Goal: Find specific page/section: Find specific page/section

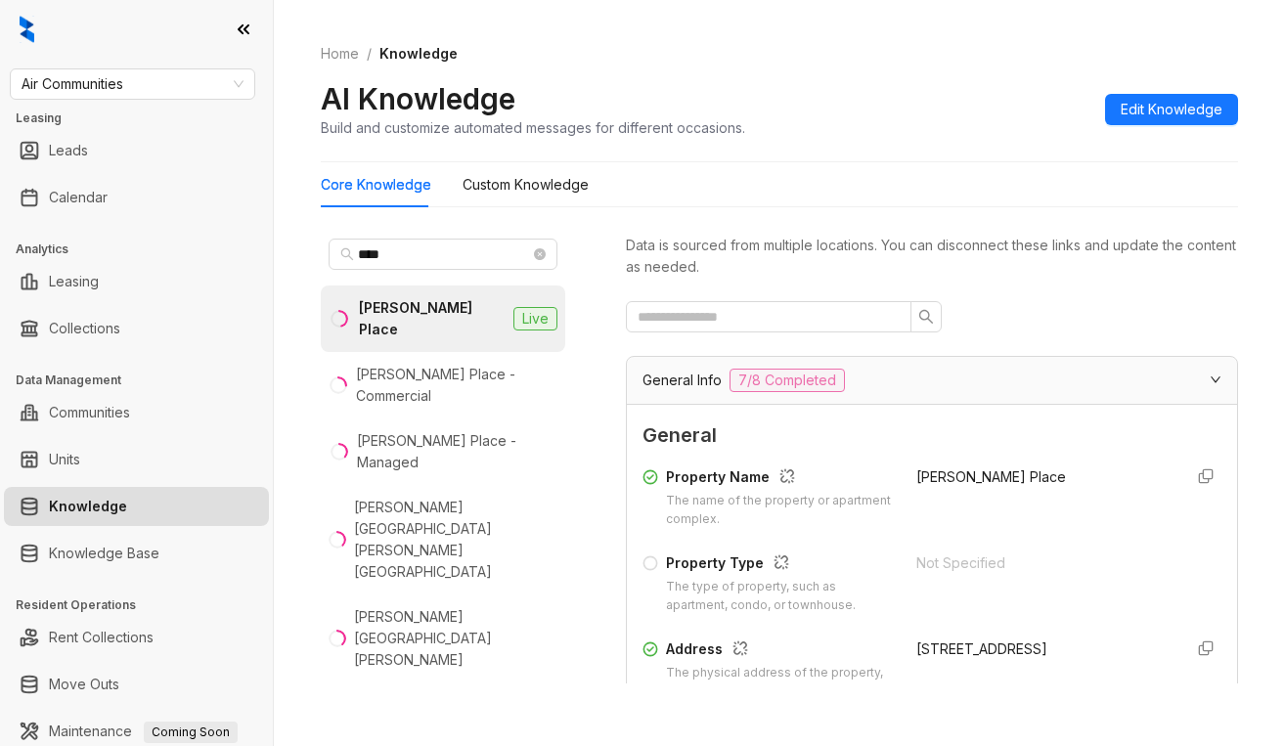
click at [189, 82] on span "Air Communities" at bounding box center [133, 83] width 222 height 29
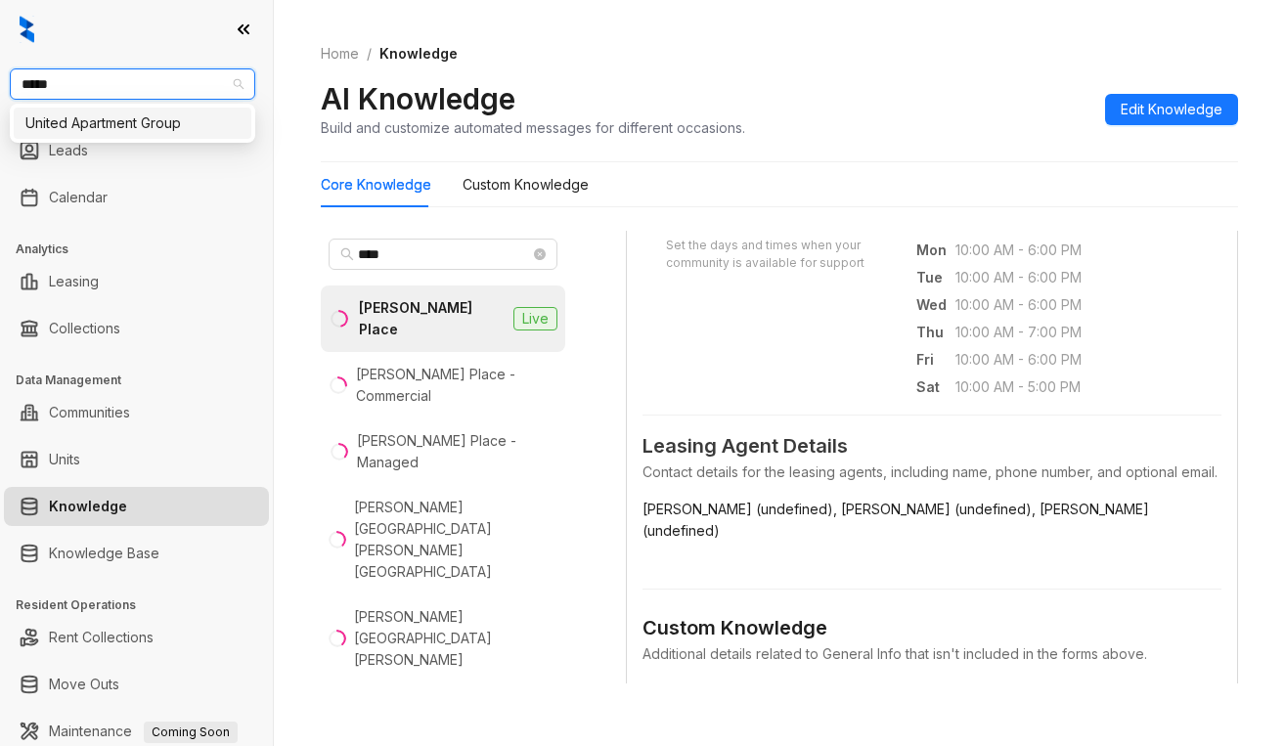
type input "******"
click at [148, 128] on div "United Apartment Group" at bounding box center [132, 123] width 214 height 22
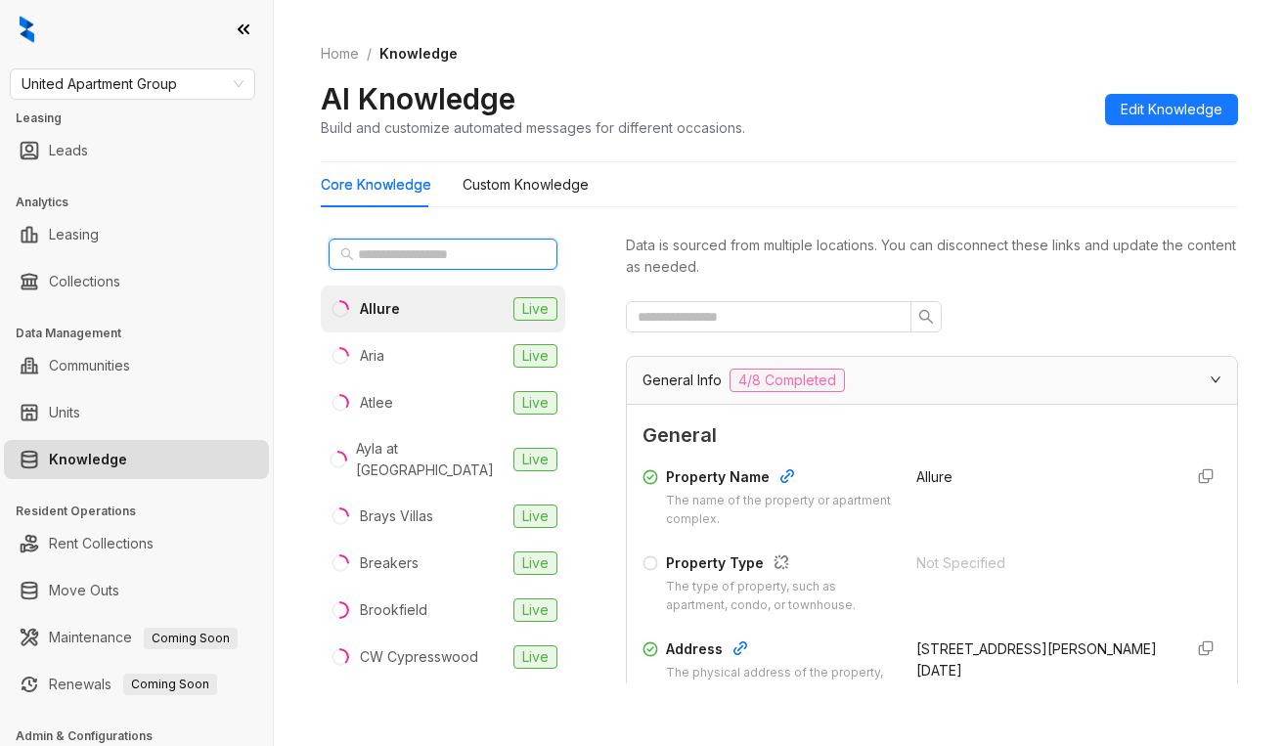
click at [393, 256] on input "text" at bounding box center [444, 254] width 172 height 22
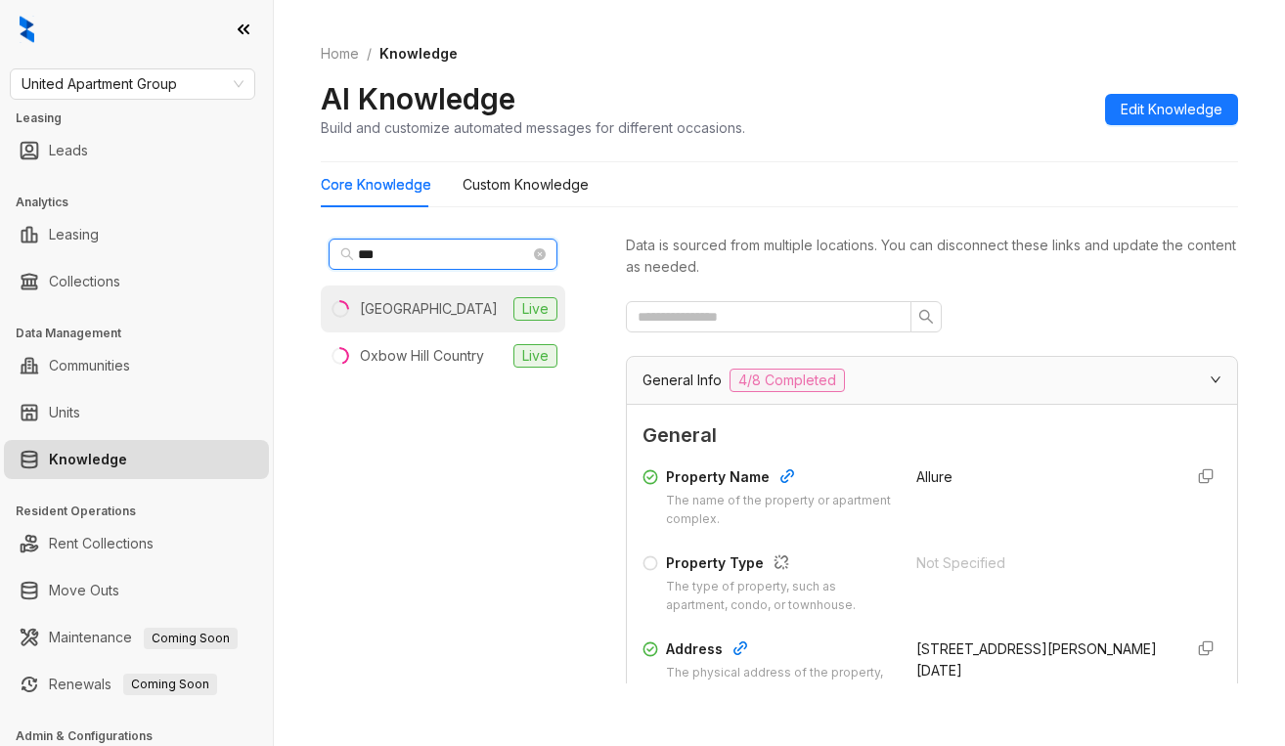
type input "***"
click at [472, 312] on div "Country Club Manor" at bounding box center [429, 309] width 138 height 22
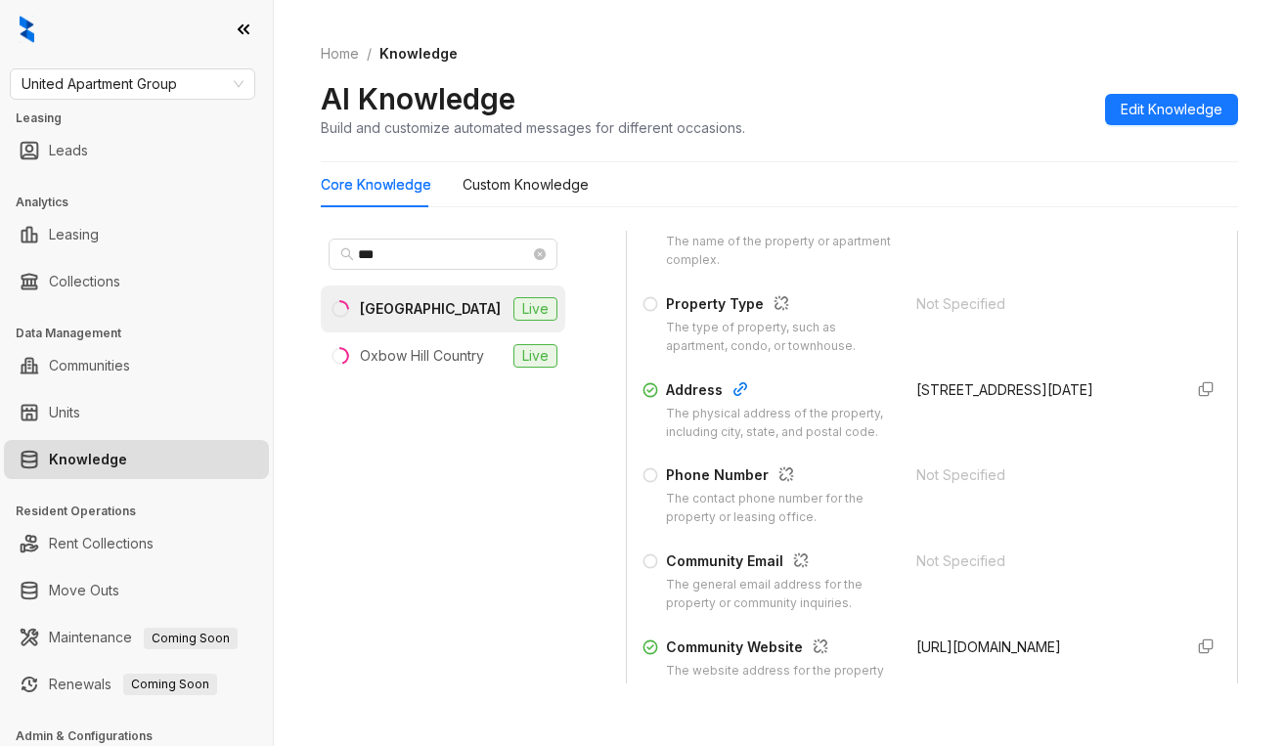
scroll to position [293, 0]
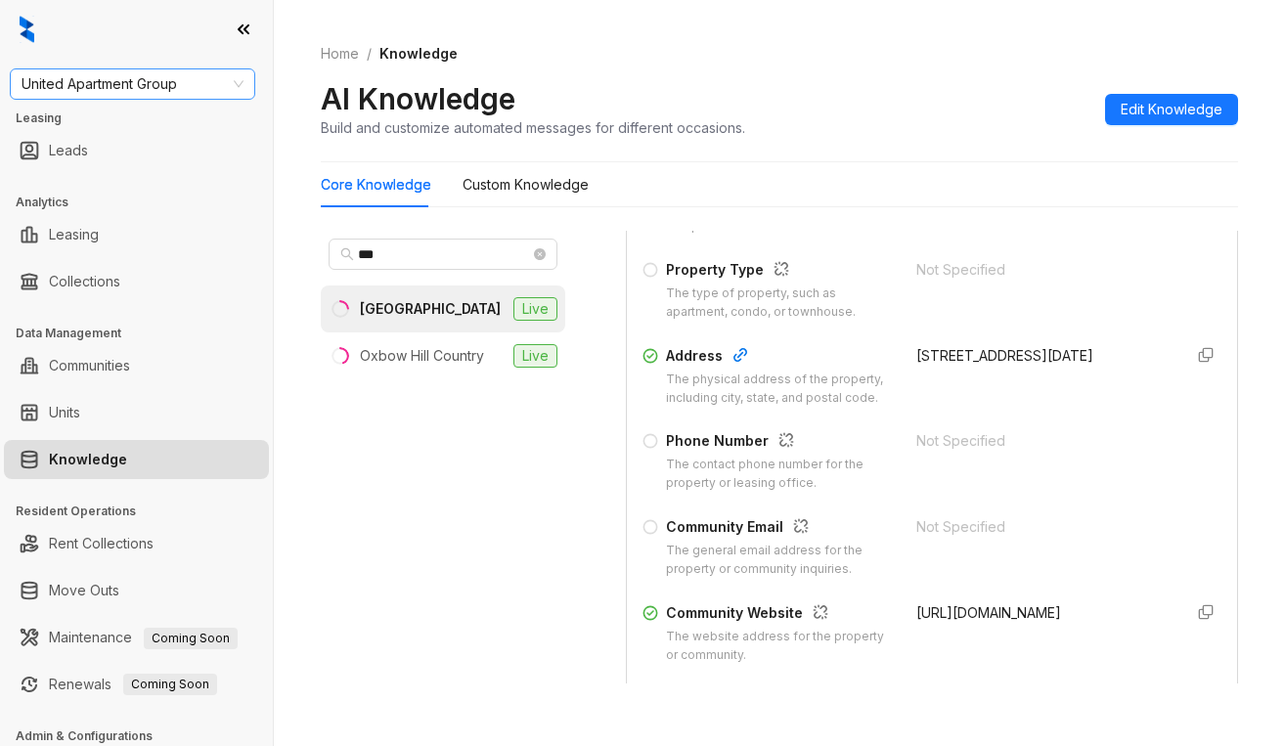
click at [170, 78] on span "United Apartment Group" at bounding box center [133, 83] width 222 height 29
type input "******"
click at [134, 130] on div "Unified Residential" at bounding box center [132, 123] width 214 height 22
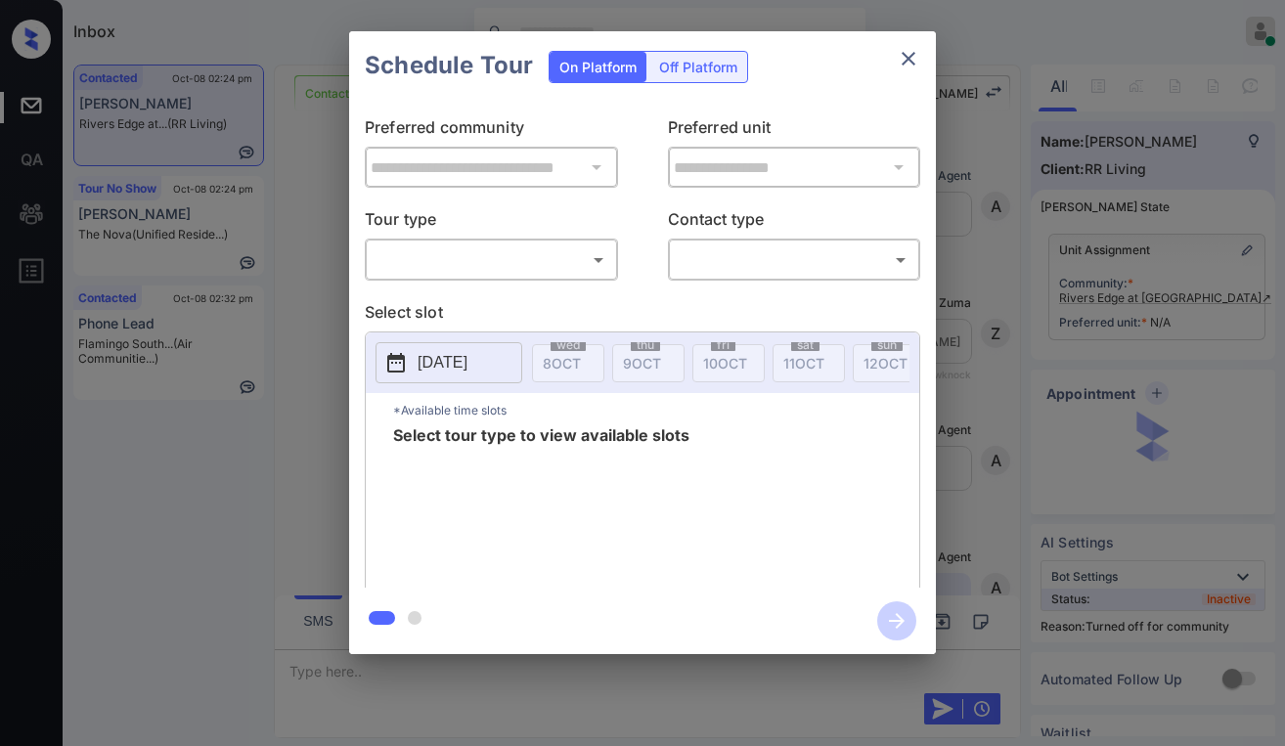
scroll to position [1216, 0]
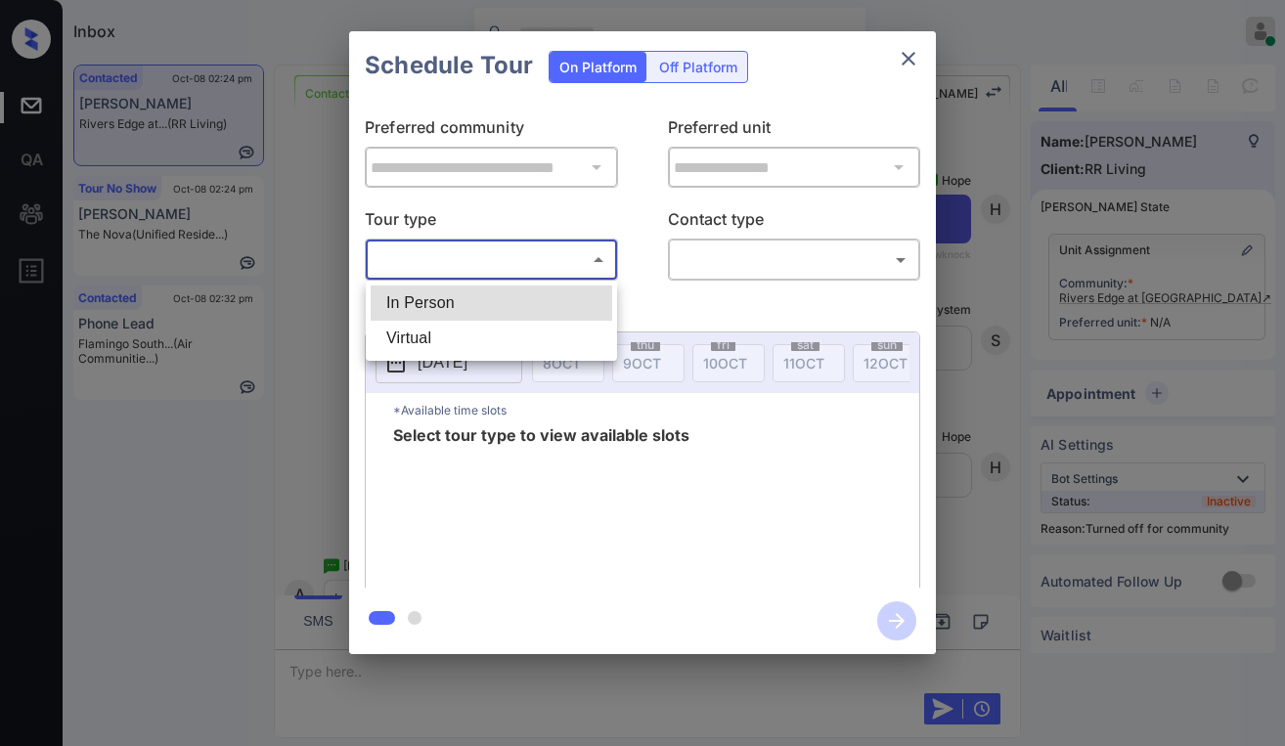
click at [505, 266] on body "Inbox Paolo Gabriel Online Set yourself offline Set yourself on break Profile S…" at bounding box center [642, 373] width 1285 height 746
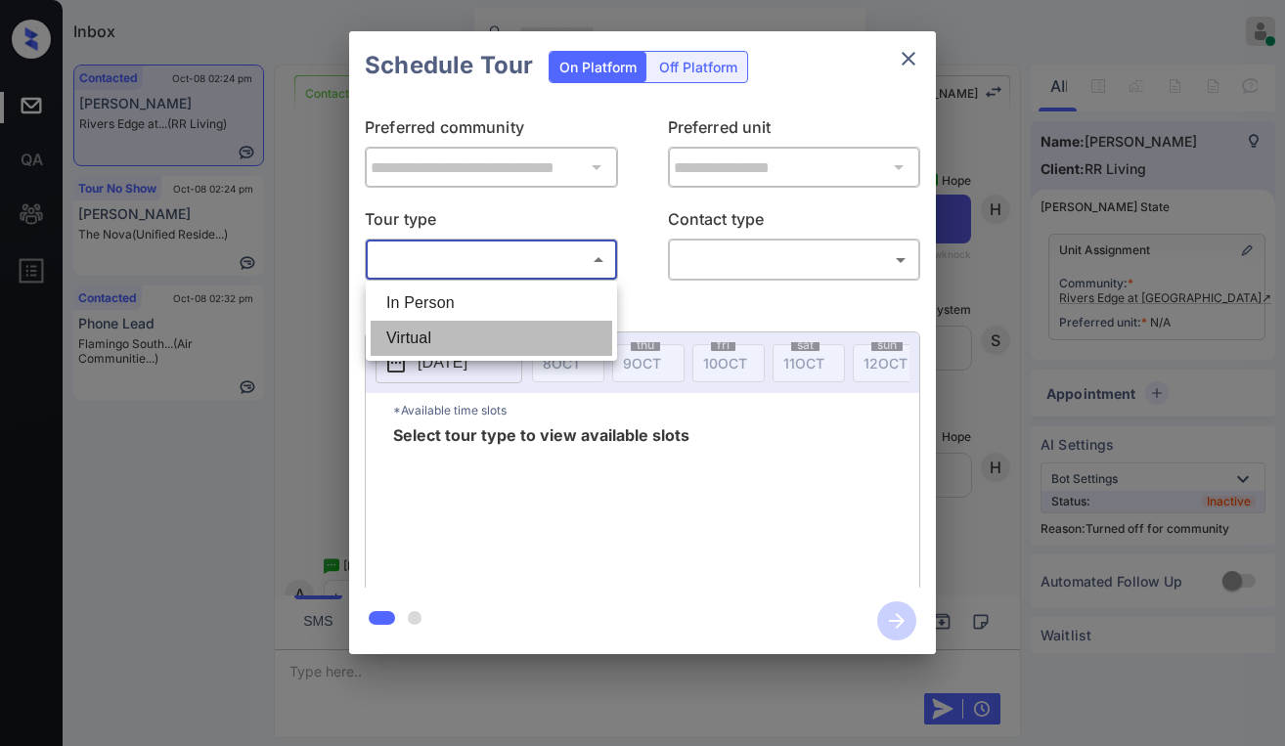
click at [517, 339] on li "Virtual" at bounding box center [492, 338] width 242 height 35
type input "*******"
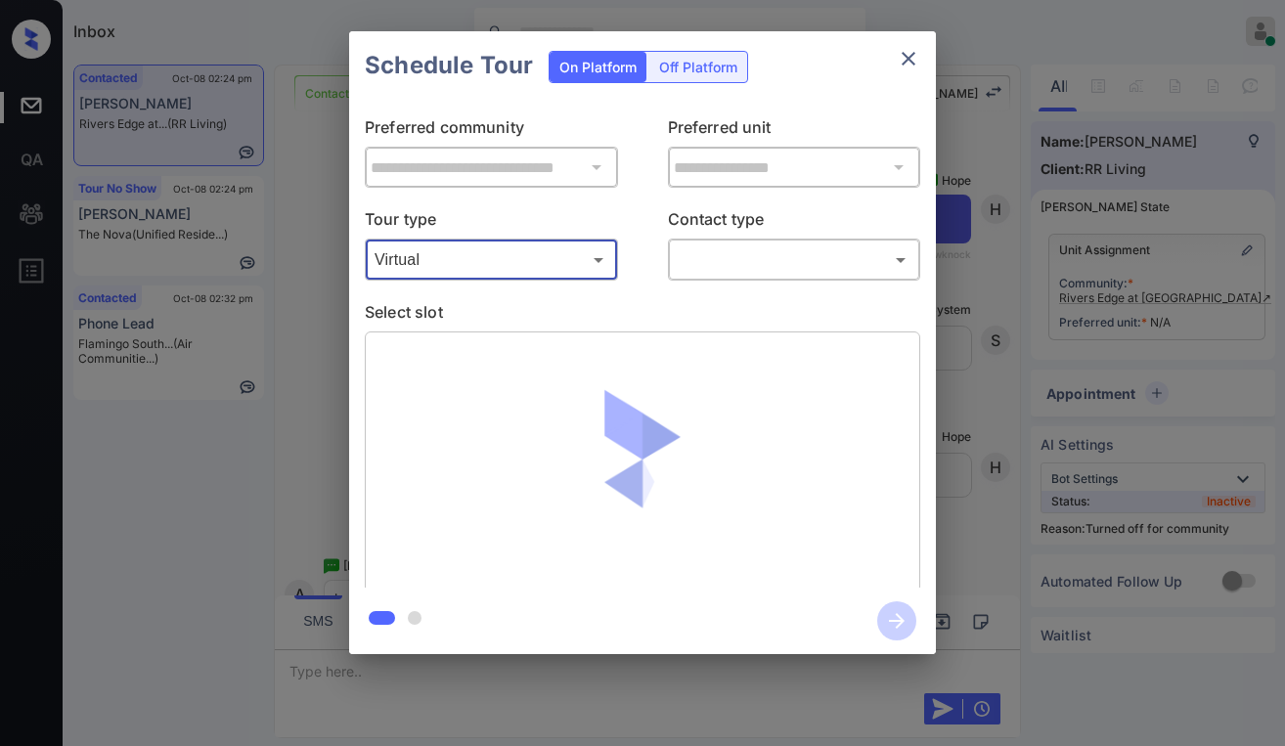
click at [772, 239] on div "​ ​" at bounding box center [794, 260] width 253 height 42
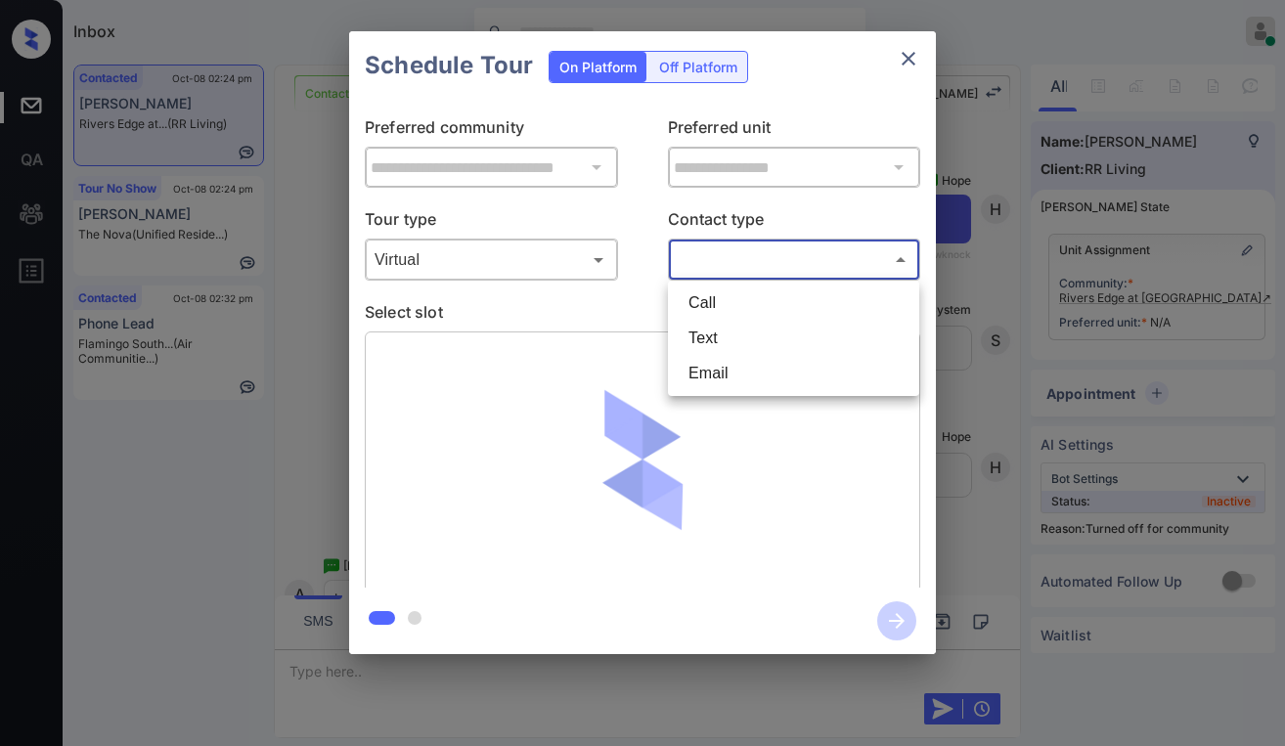
click at [772, 259] on body "Inbox Paolo Gabriel Online Set yourself offline Set yourself on break Profile S…" at bounding box center [642, 373] width 1285 height 746
click at [750, 334] on li "Text" at bounding box center [794, 338] width 242 height 35
type input "****"
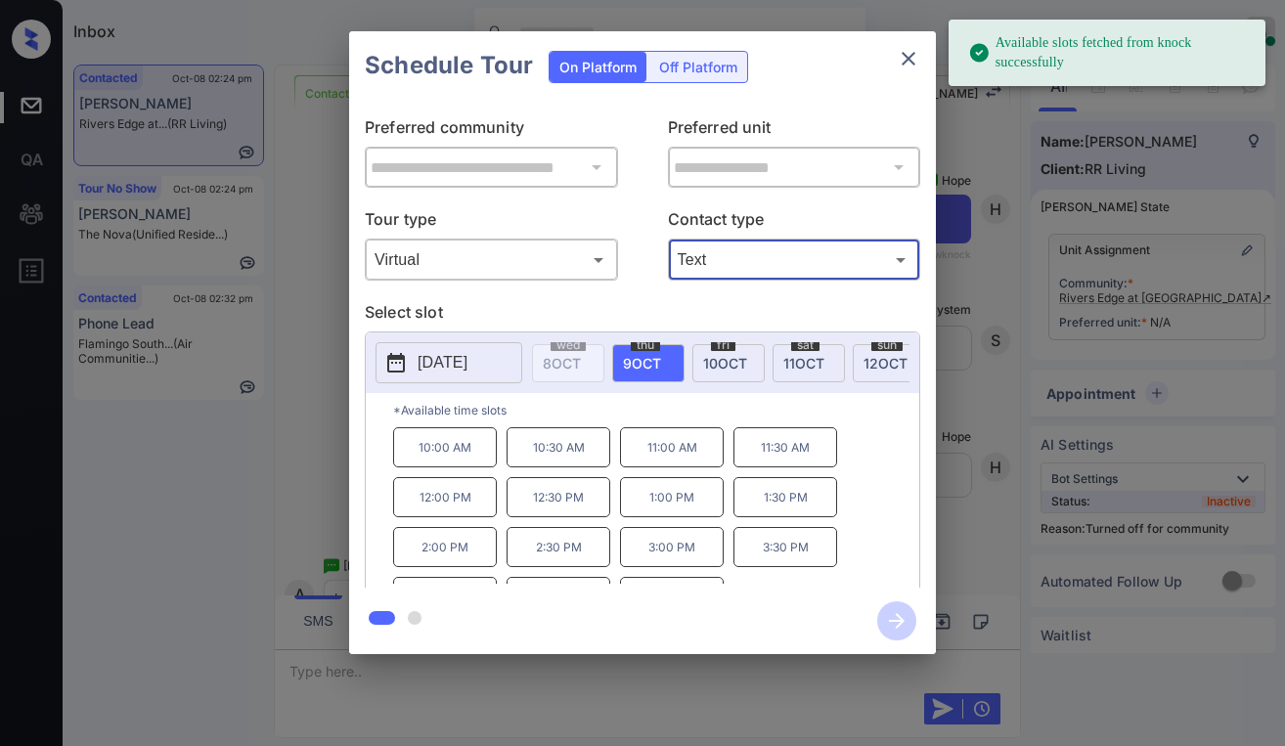
click at [906, 56] on icon "close" at bounding box center [909, 59] width 14 height 14
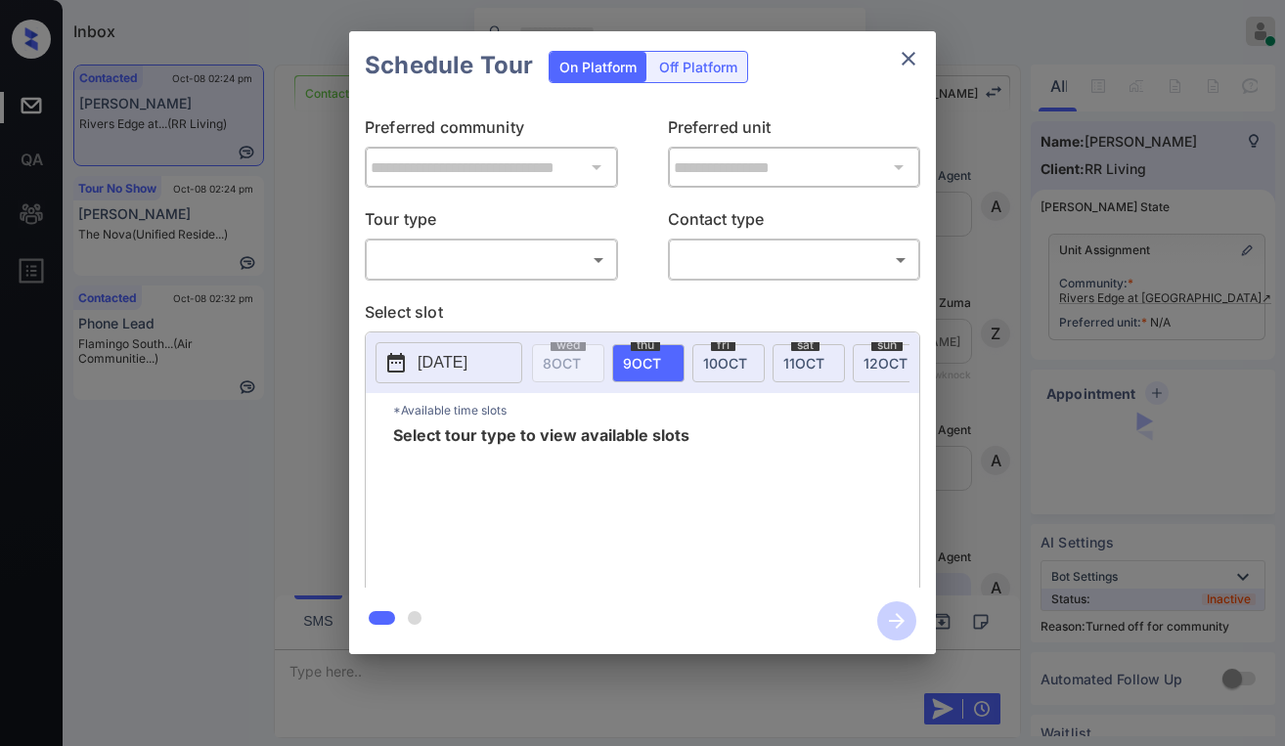
scroll to position [2347, 0]
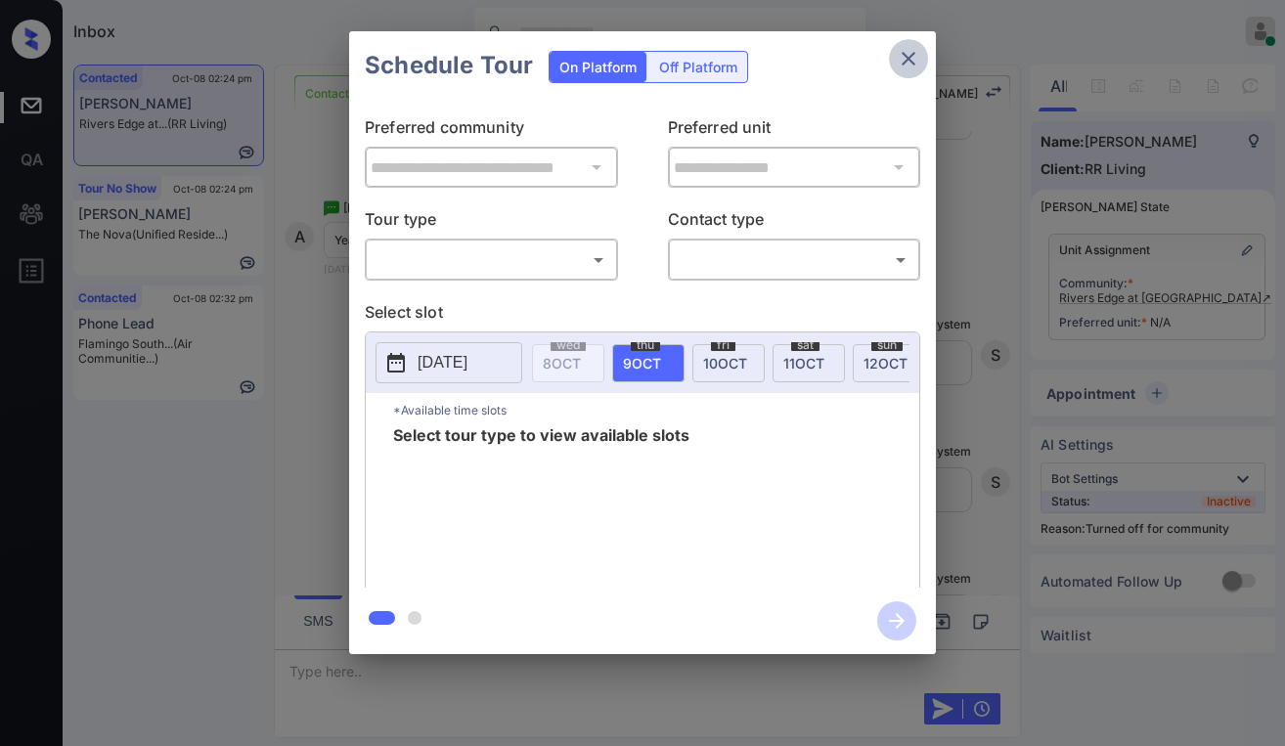
click at [903, 52] on icon "close" at bounding box center [908, 58] width 23 height 23
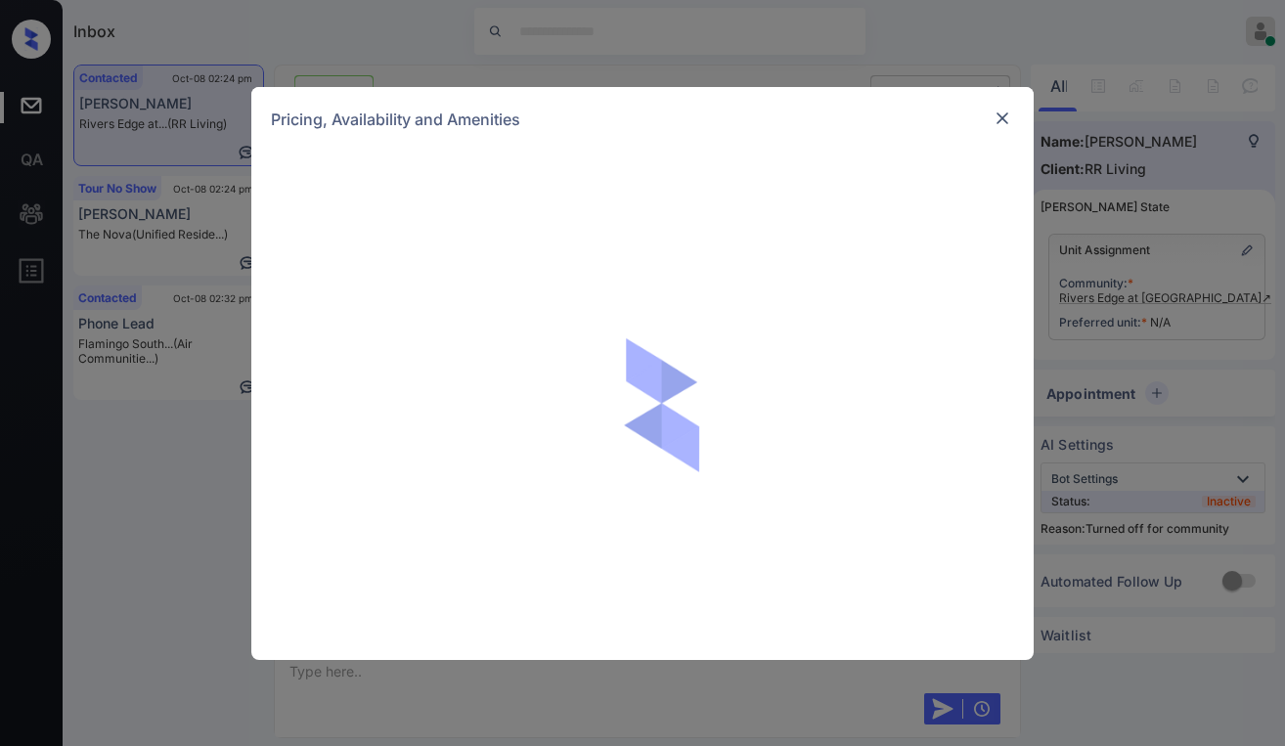
scroll to position [1956, 0]
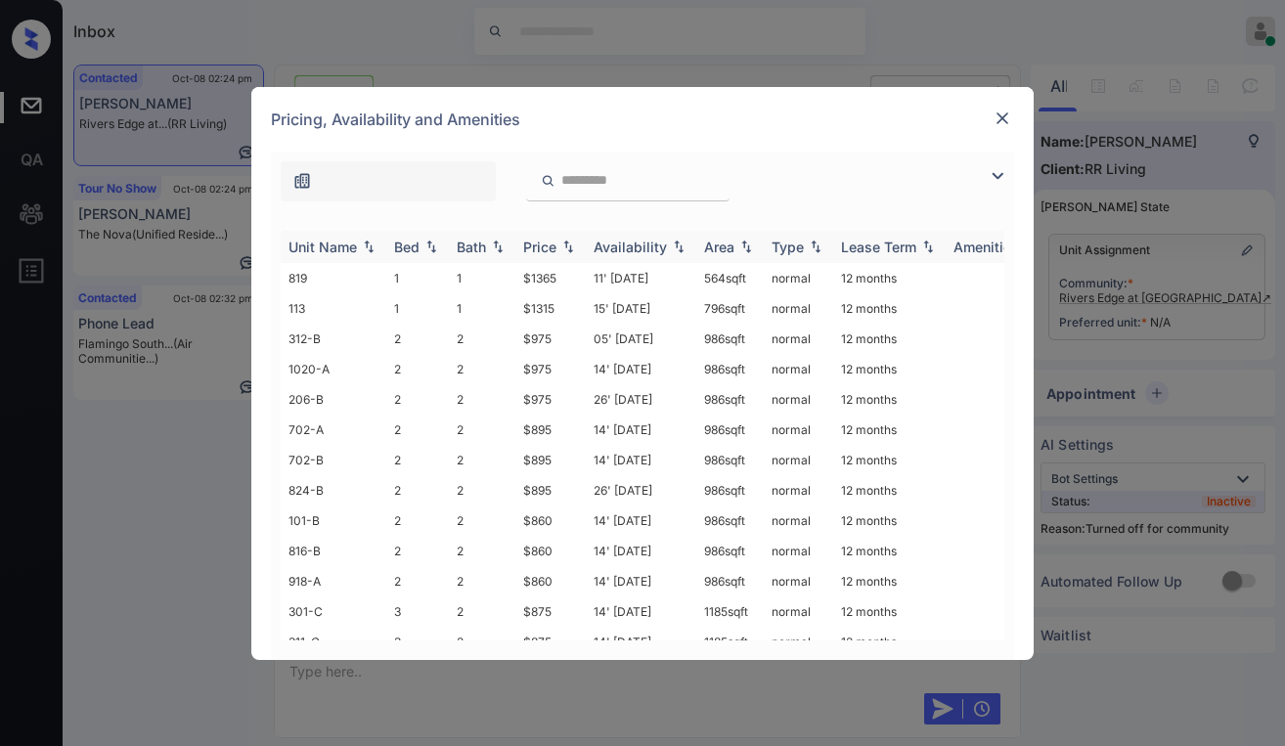
click at [524, 240] on div "Price" at bounding box center [539, 247] width 33 height 17
click at [531, 240] on div "Price" at bounding box center [539, 247] width 33 height 17
click at [547, 430] on td "$860" at bounding box center [550, 430] width 70 height 30
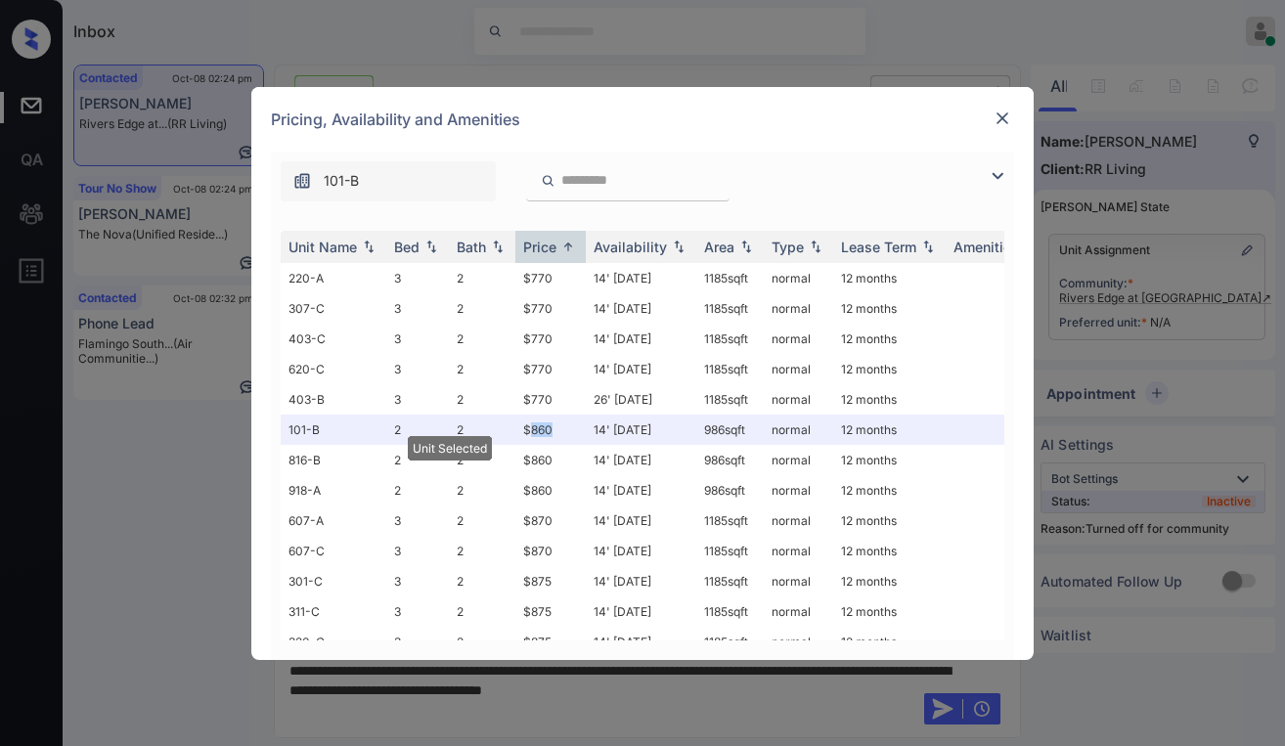
click at [996, 121] on img at bounding box center [1002, 119] width 20 height 20
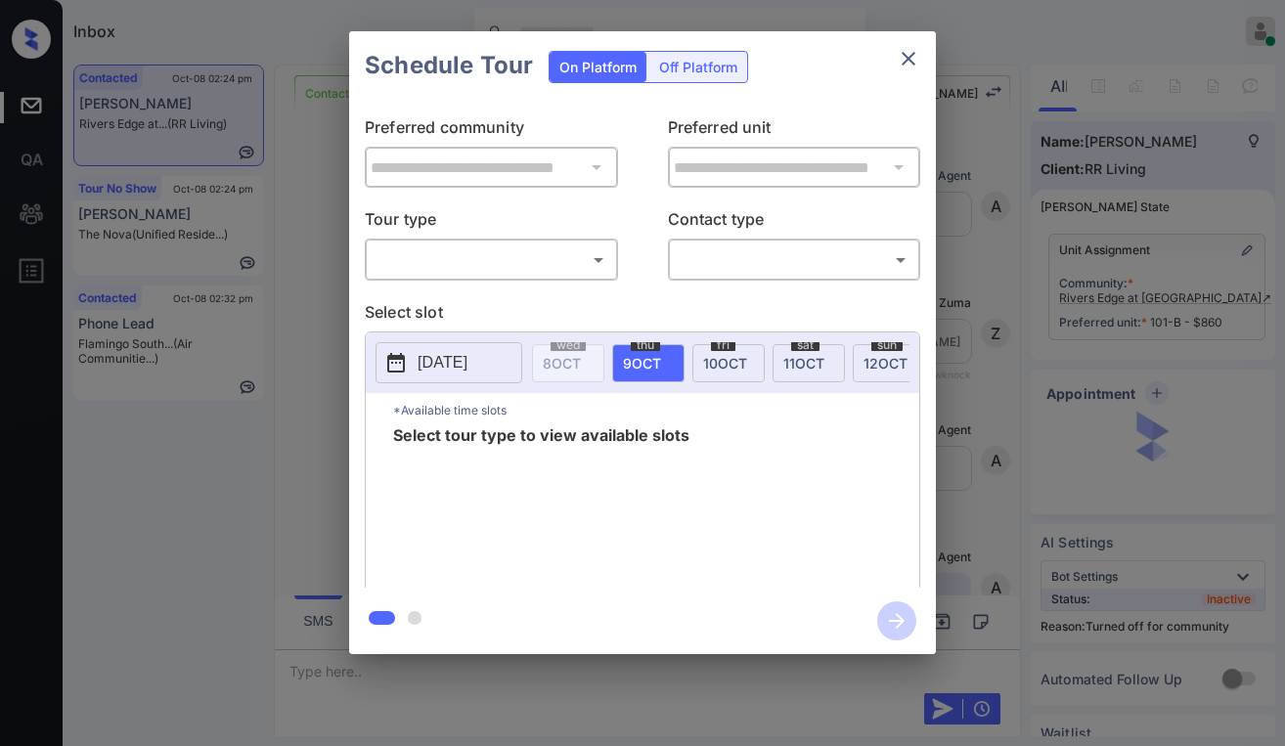
click at [489, 230] on p "Tour type" at bounding box center [491, 222] width 253 height 31
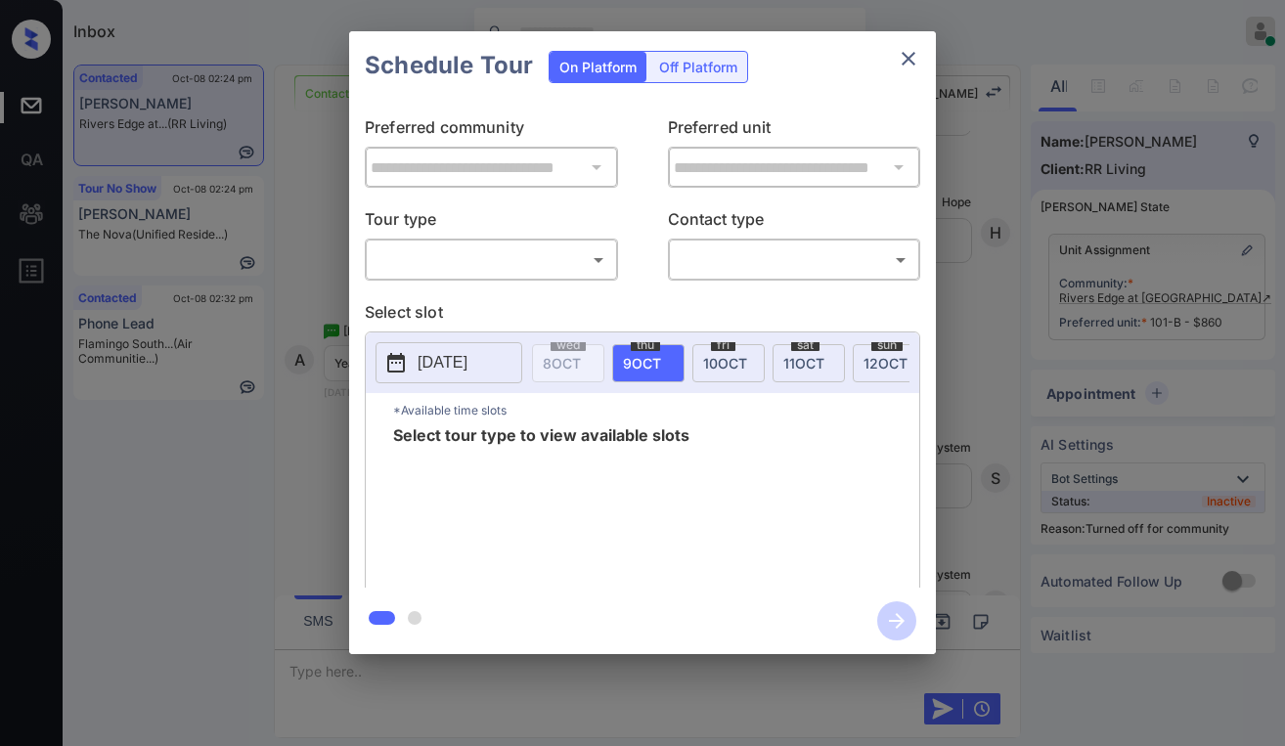
click at [473, 248] on body "Inbox Paolo Gabriel Online Set yourself offline Set yourself on break Profile S…" at bounding box center [642, 373] width 1285 height 746
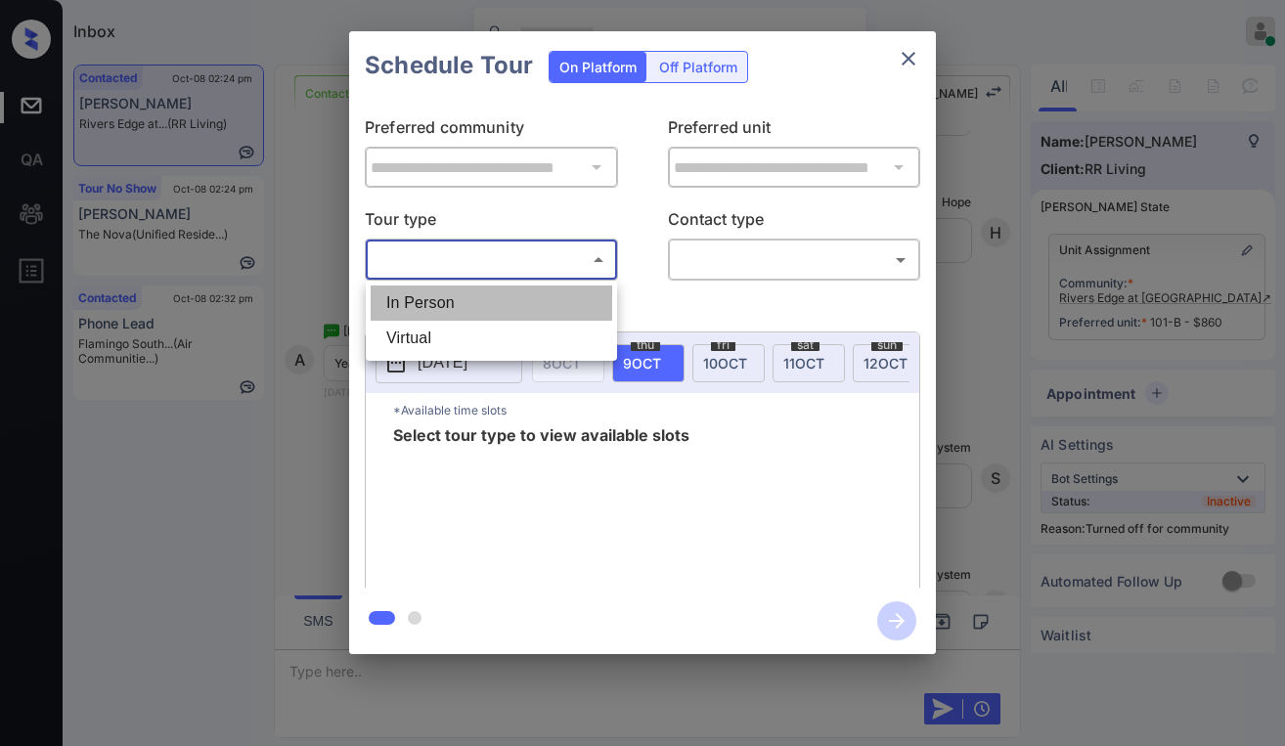
click at [463, 313] on li "In Person" at bounding box center [492, 303] width 242 height 35
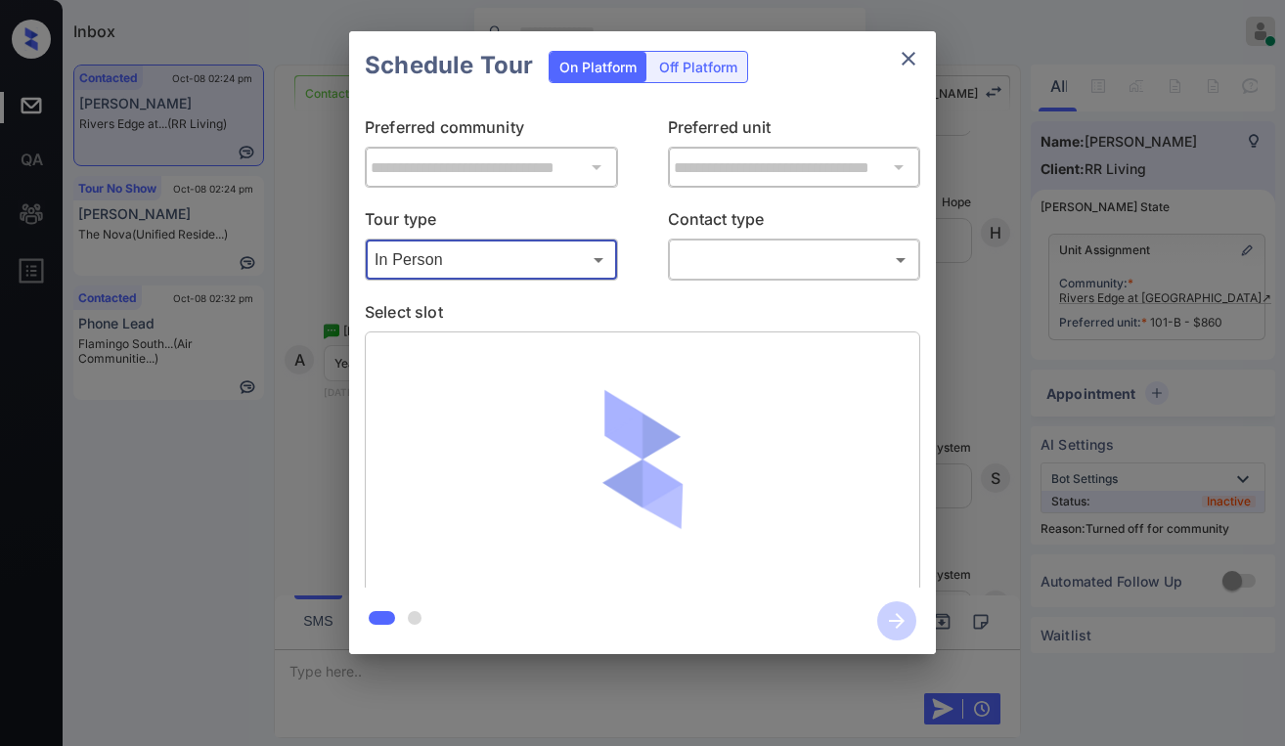
click at [551, 261] on body "Inbox Paolo Gabriel Online Set yourself offline Set yourself on break Profile S…" at bounding box center [642, 373] width 1285 height 746
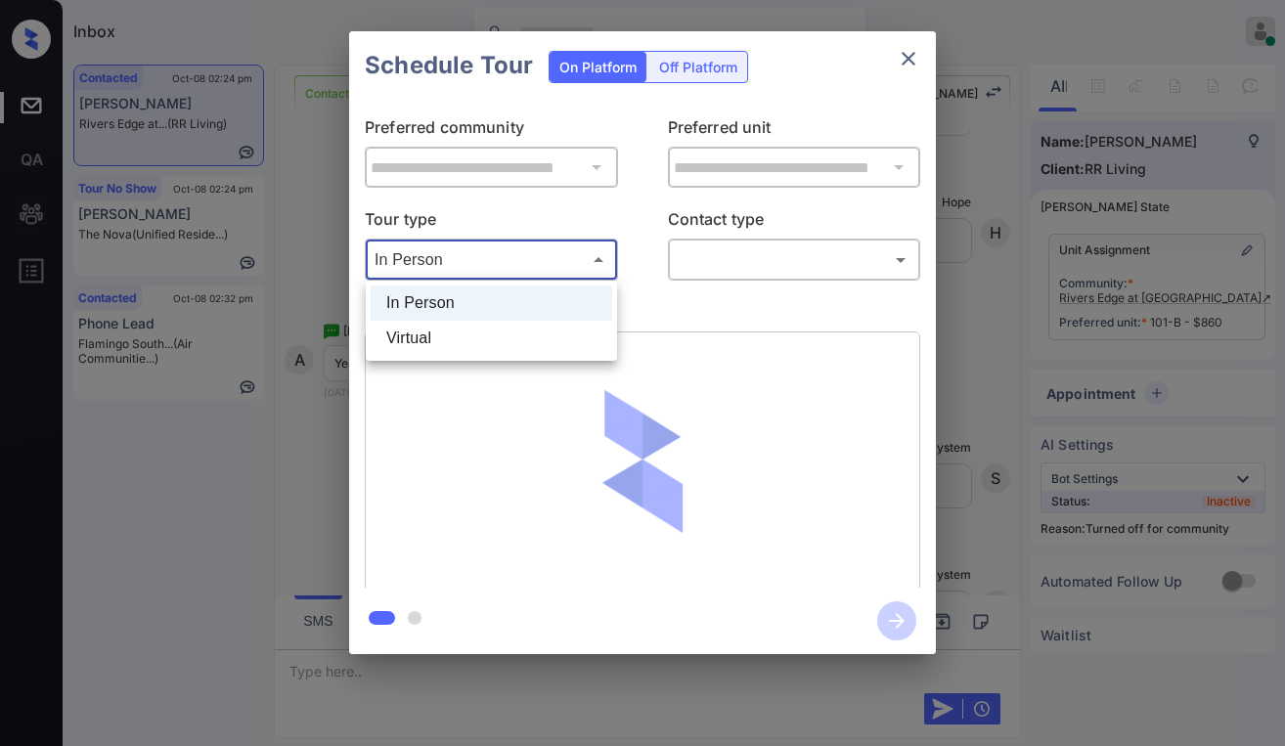
drag, startPoint x: 481, startPoint y: 348, endPoint x: 655, endPoint y: 292, distance: 182.8
click at [488, 346] on li "Virtual" at bounding box center [492, 338] width 242 height 35
type input "*******"
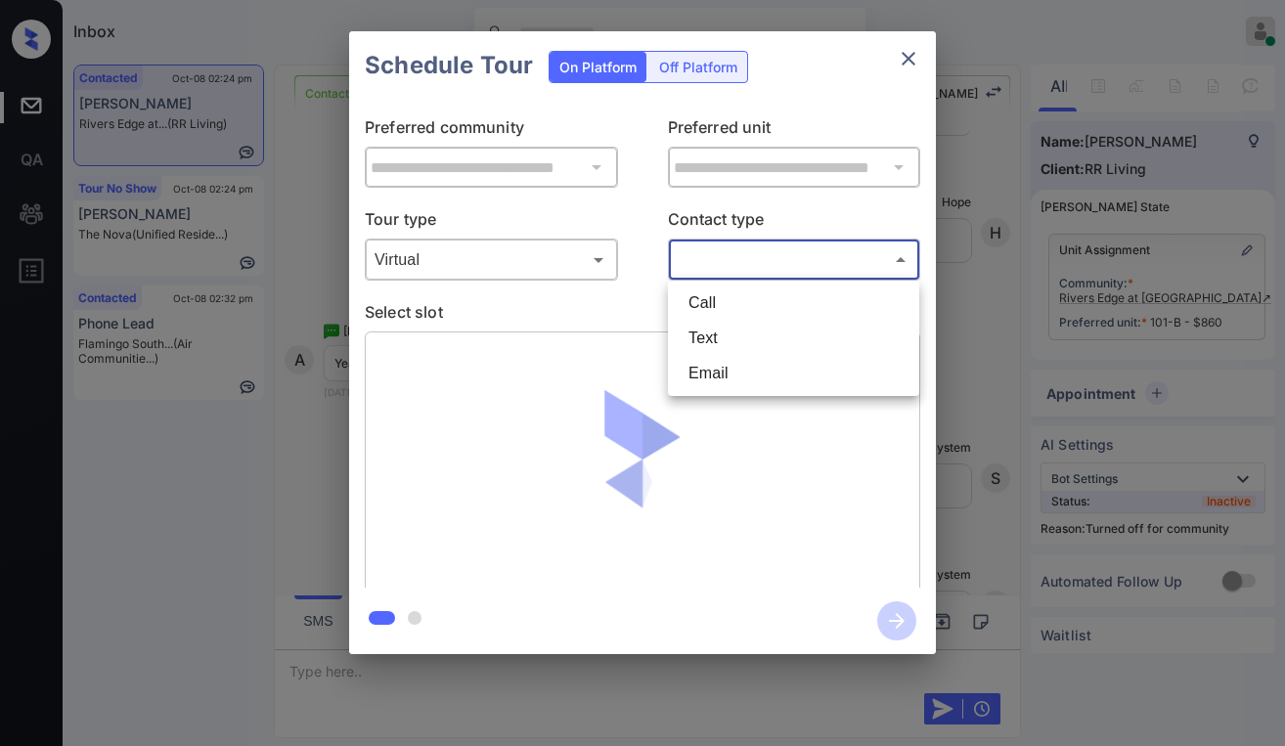
click at [720, 271] on body "Inbox Paolo Gabriel Online Set yourself offline Set yourself on break Profile S…" at bounding box center [642, 373] width 1285 height 746
click at [748, 342] on li "Text" at bounding box center [794, 338] width 242 height 35
type input "****"
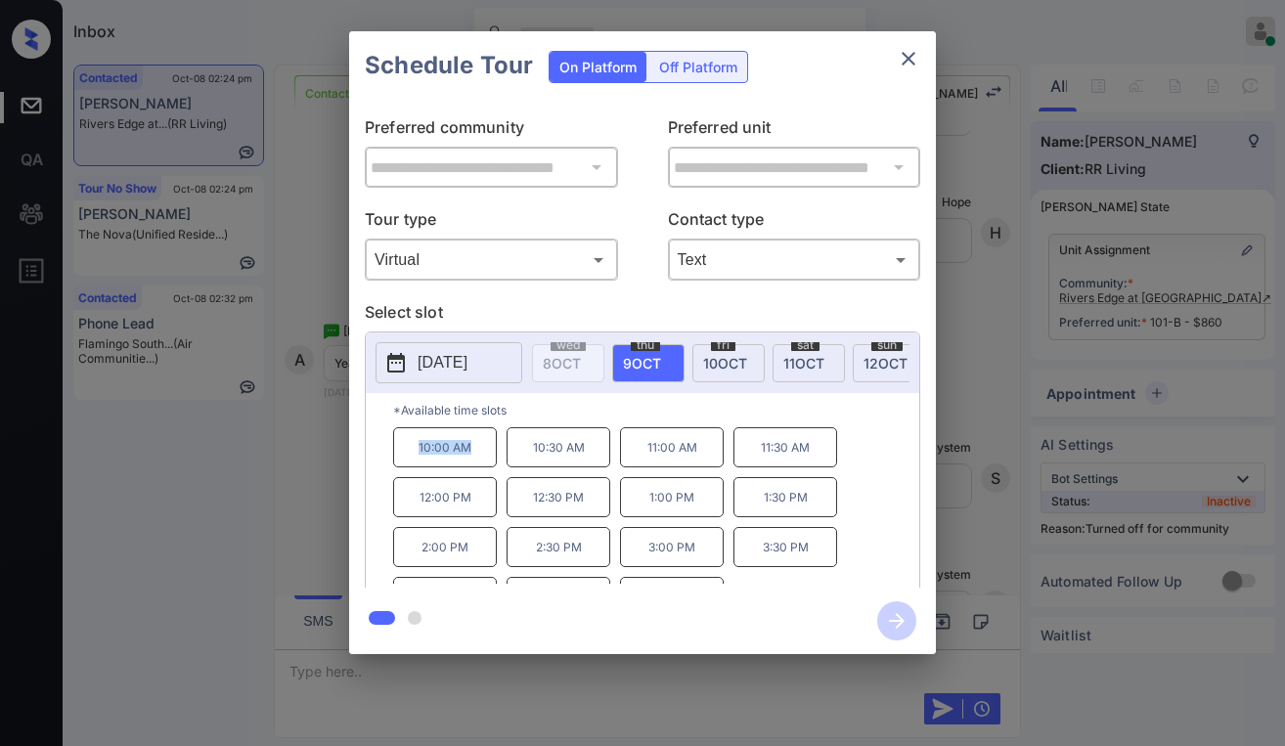
drag, startPoint x: 418, startPoint y: 453, endPoint x: 484, endPoint y: 462, distance: 66.2
click at [484, 462] on p "10:00 AM" at bounding box center [445, 447] width 104 height 40
copy p "10:00 AM"
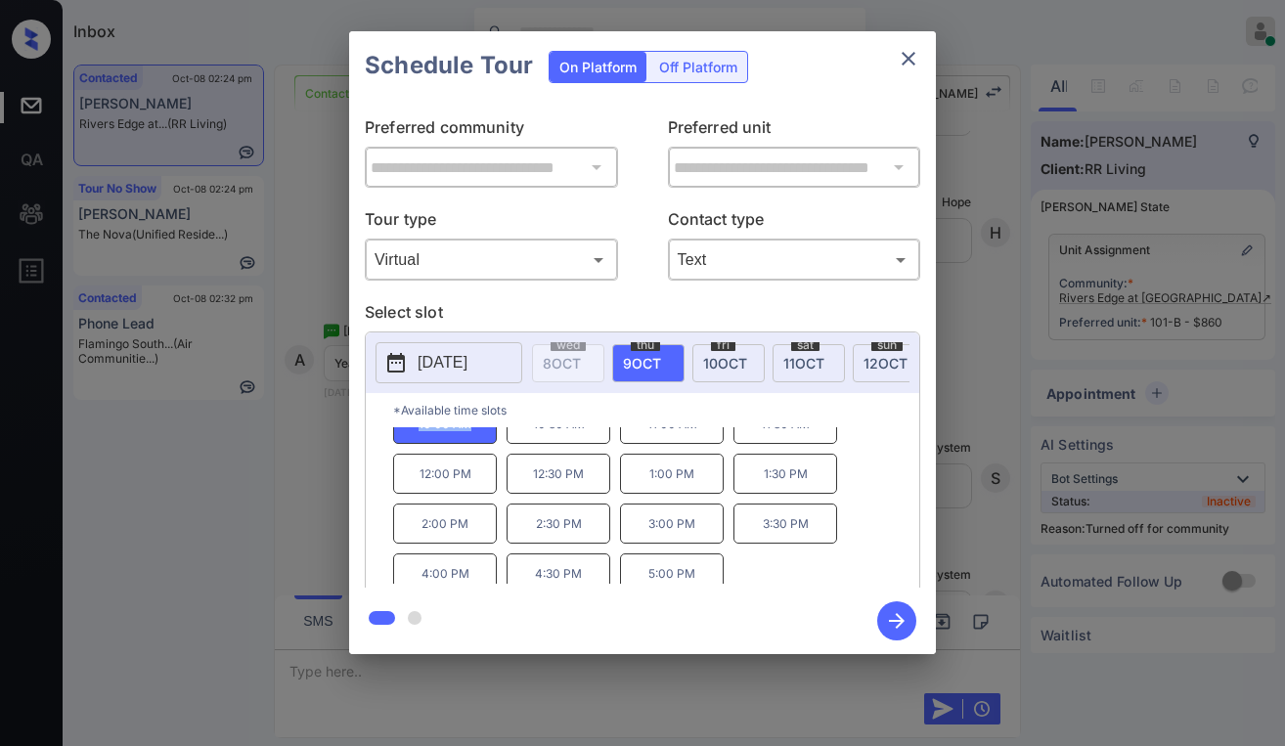
scroll to position [33, 0]
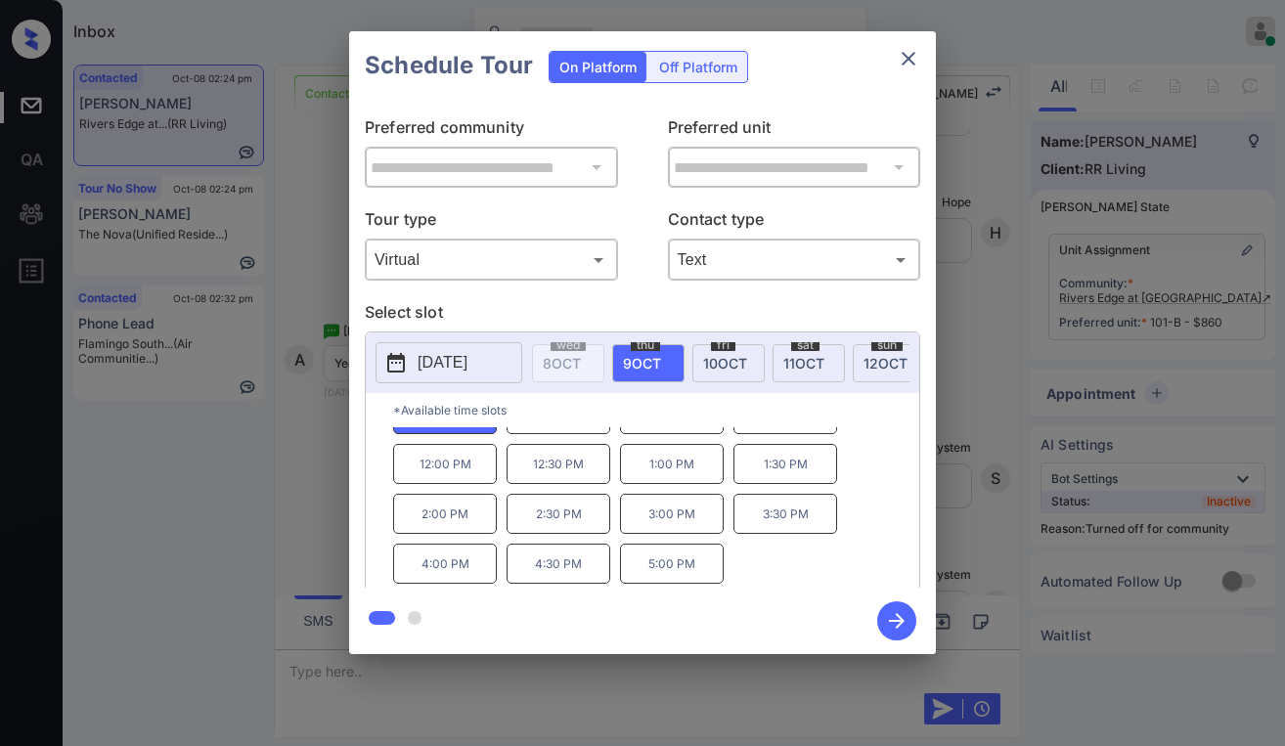
click at [911, 62] on icon "close" at bounding box center [909, 59] width 14 height 14
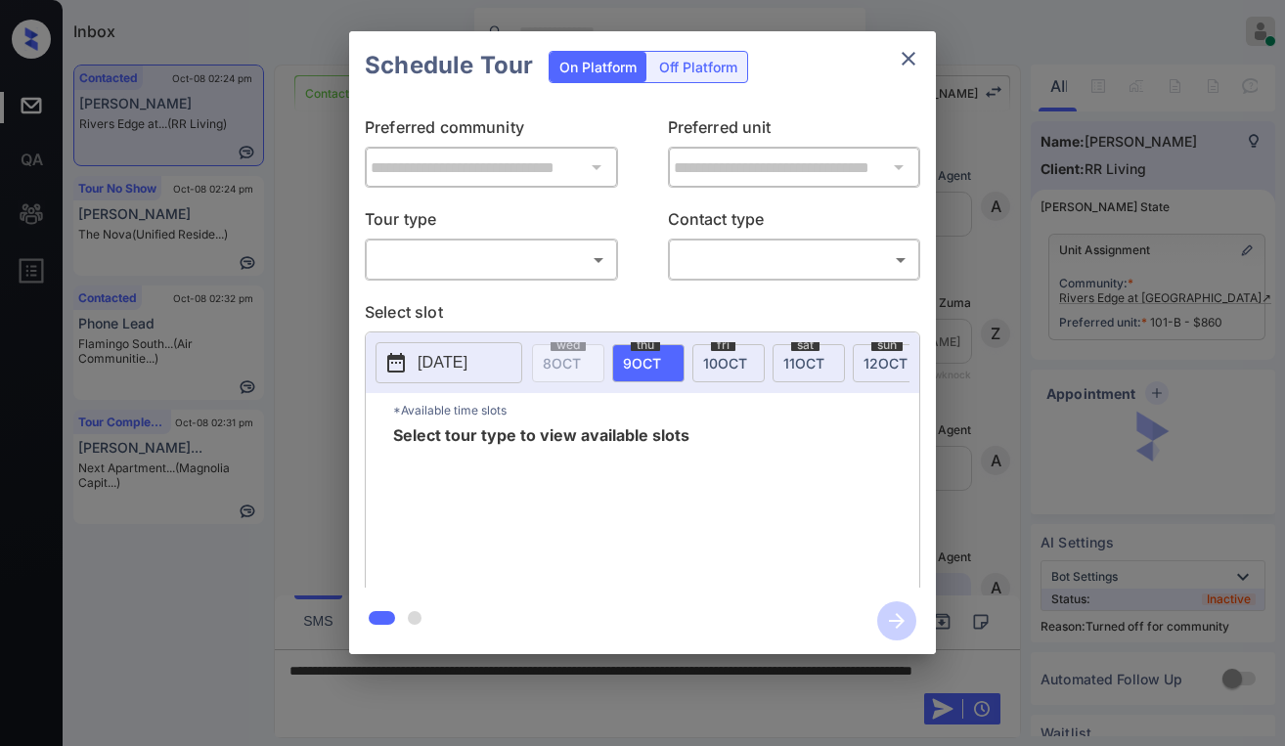
click at [475, 267] on body "Inbox Paolo Gabriel Online Set yourself offline Set yourself on break Profile S…" at bounding box center [642, 373] width 1285 height 746
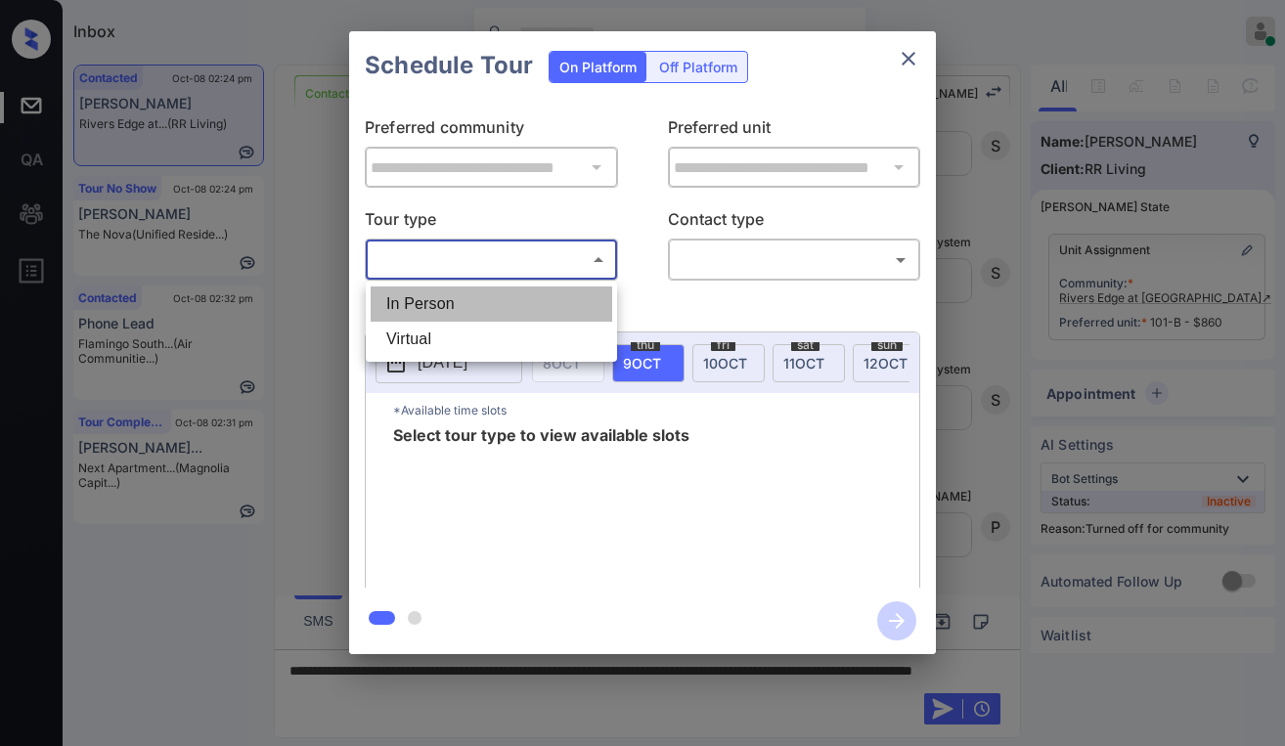
click at [447, 300] on li "In Person" at bounding box center [492, 303] width 242 height 35
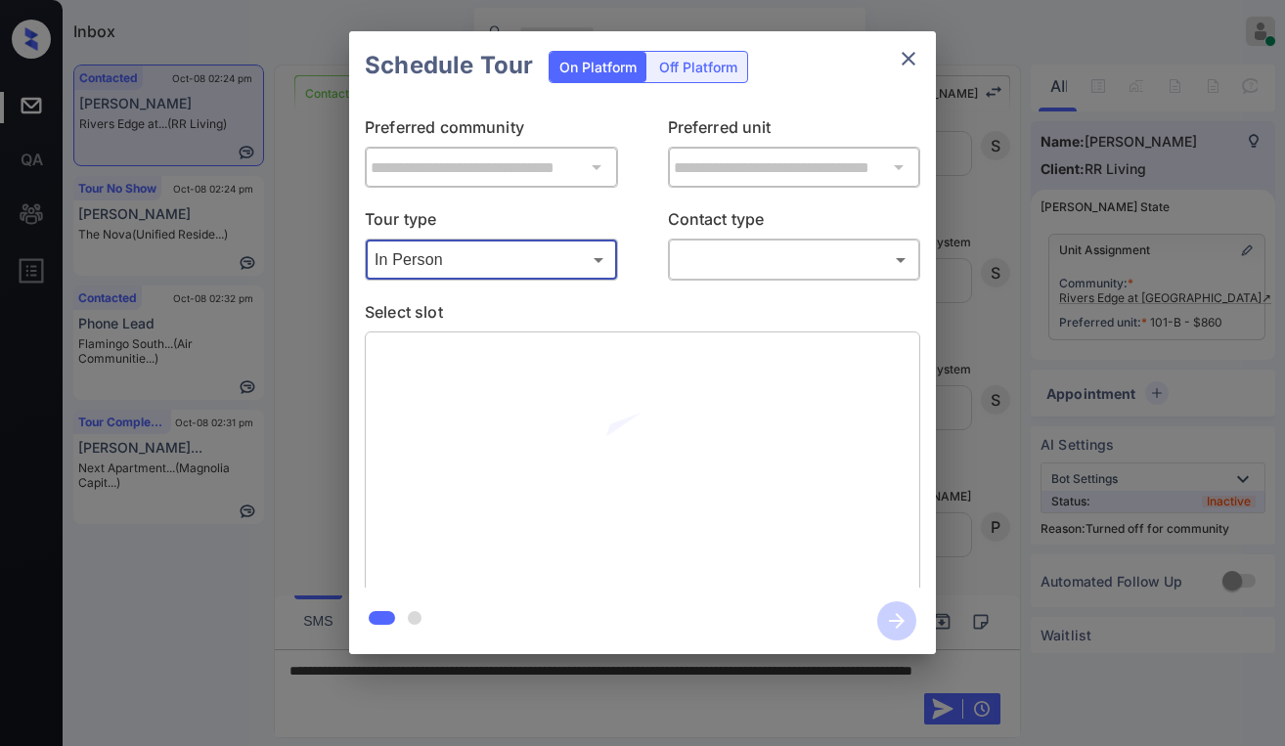
click at [580, 258] on body "Inbox Paolo Gabriel Online Set yourself offline Set yourself on break Profile S…" at bounding box center [642, 373] width 1285 height 746
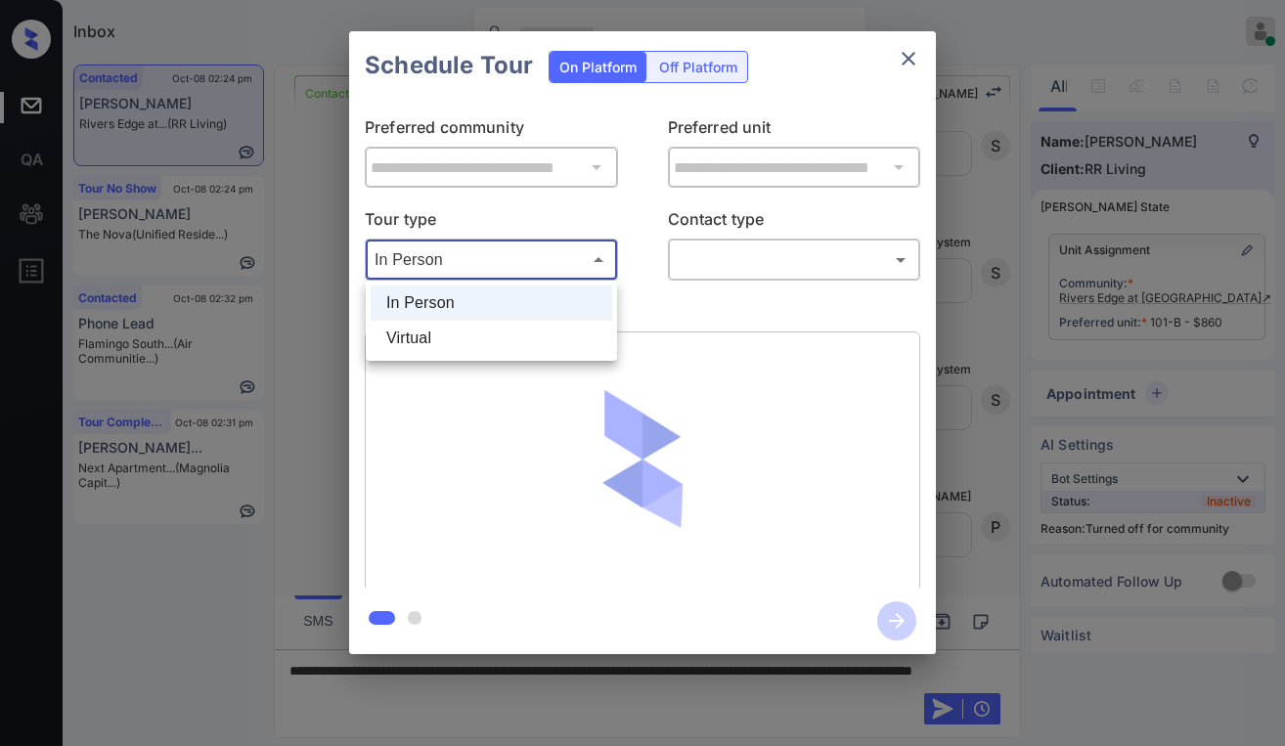
click at [490, 331] on li "Virtual" at bounding box center [492, 338] width 242 height 35
type input "*******"
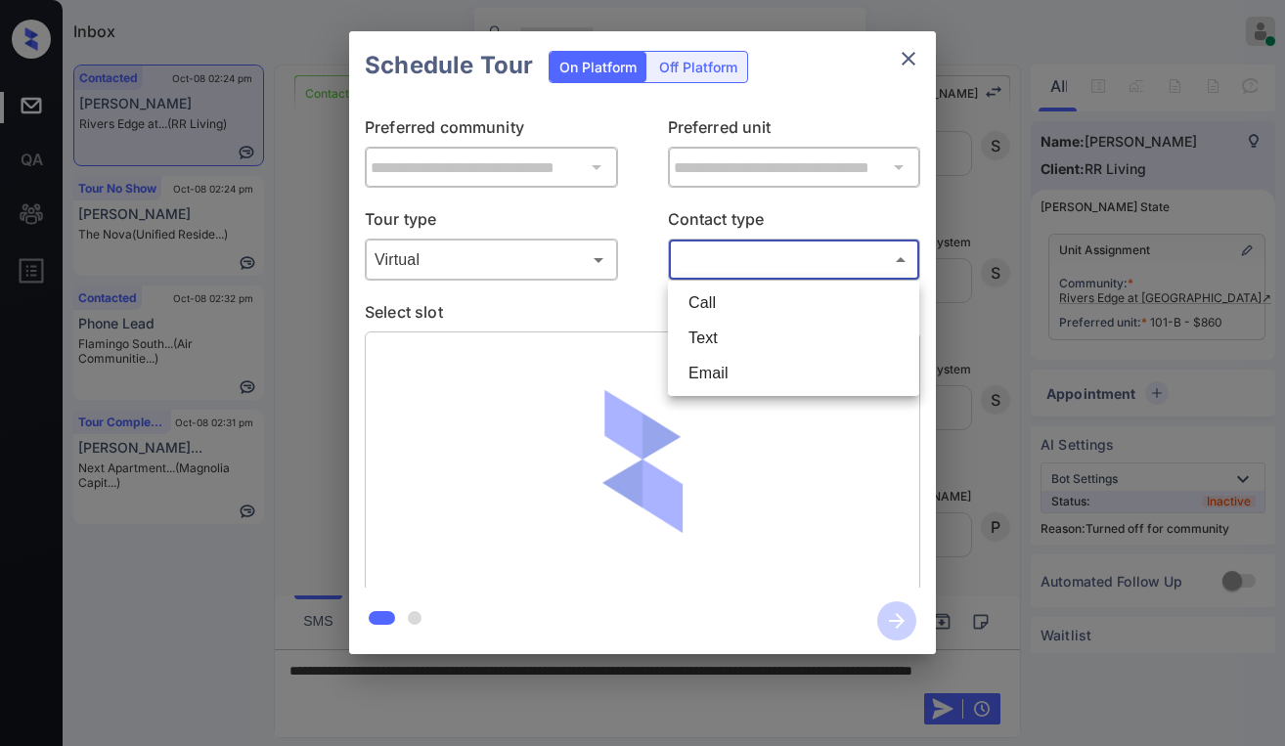
click at [700, 267] on body "Inbox Paolo Gabriel Online Set yourself offline Set yourself on break Profile S…" at bounding box center [642, 373] width 1285 height 746
click at [702, 326] on li "Text" at bounding box center [794, 338] width 242 height 35
type input "****"
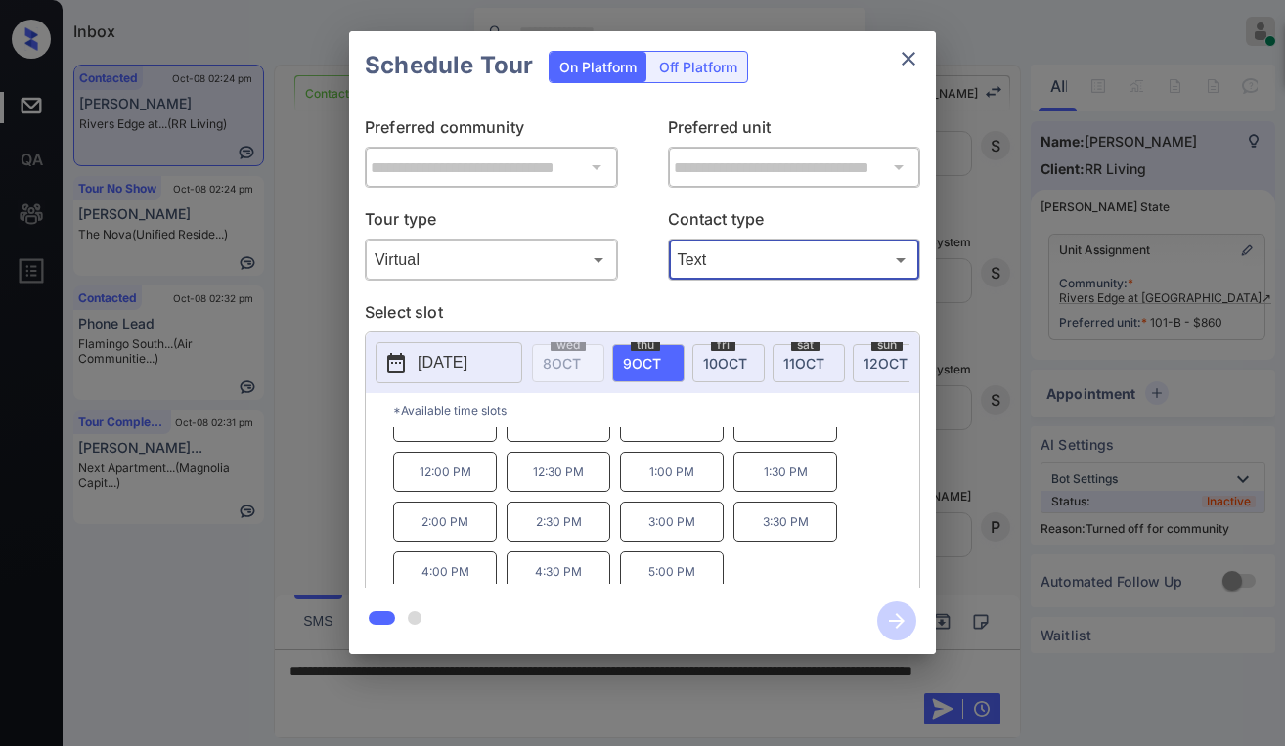
scroll to position [33, 0]
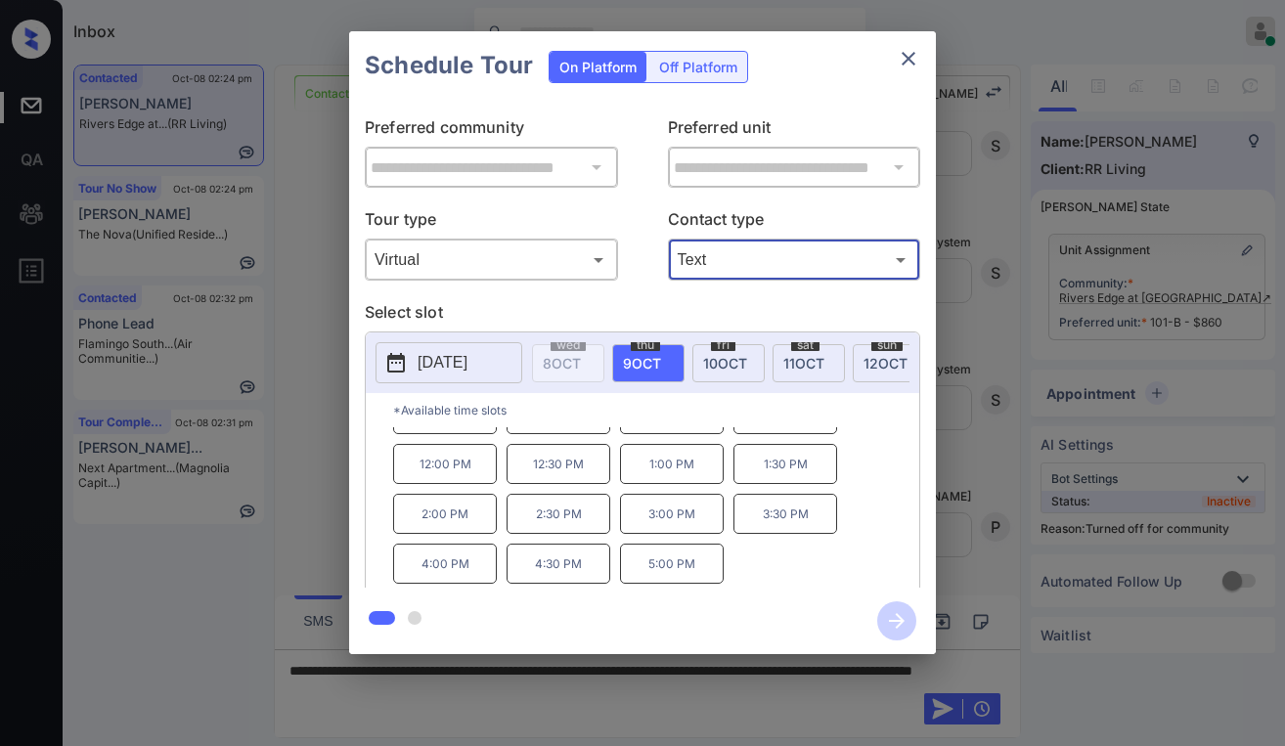
click at [908, 56] on icon "close" at bounding box center [908, 58] width 23 height 23
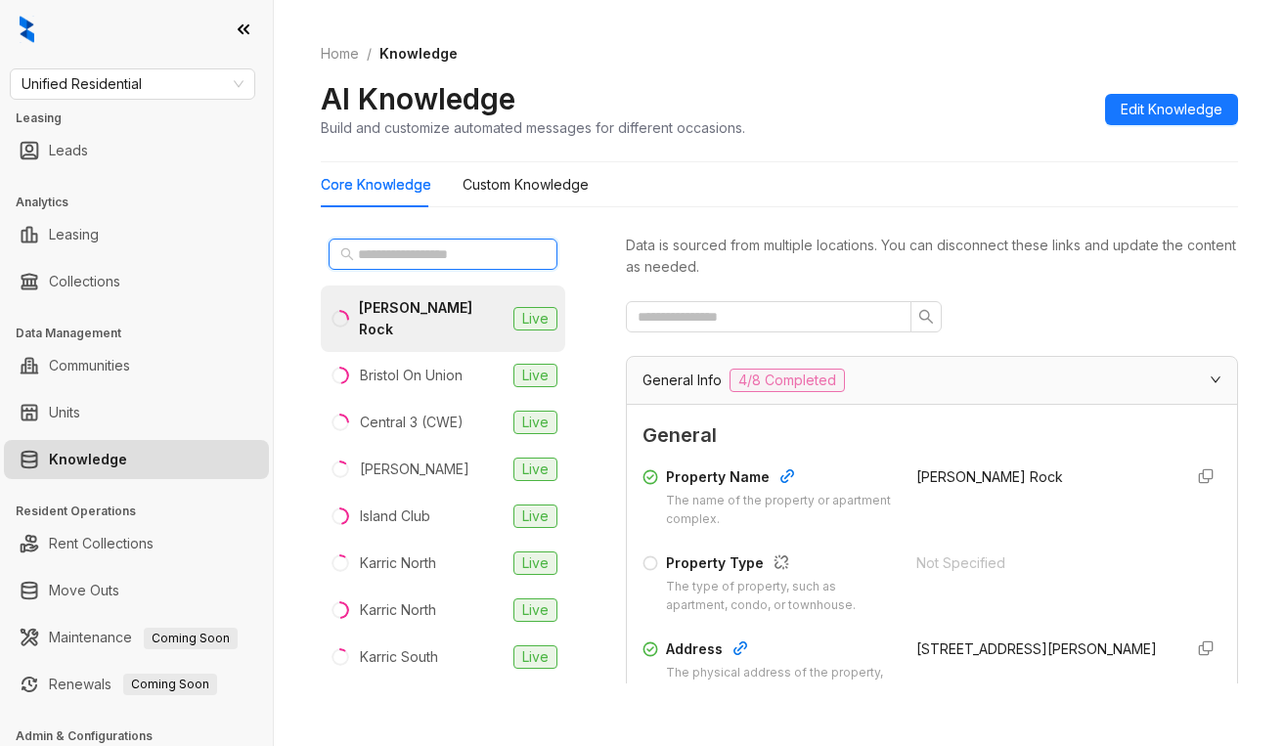
click at [493, 263] on input "text" at bounding box center [444, 254] width 172 height 22
click at [467, 240] on span at bounding box center [443, 254] width 229 height 31
click at [469, 249] on input "text" at bounding box center [444, 254] width 172 height 22
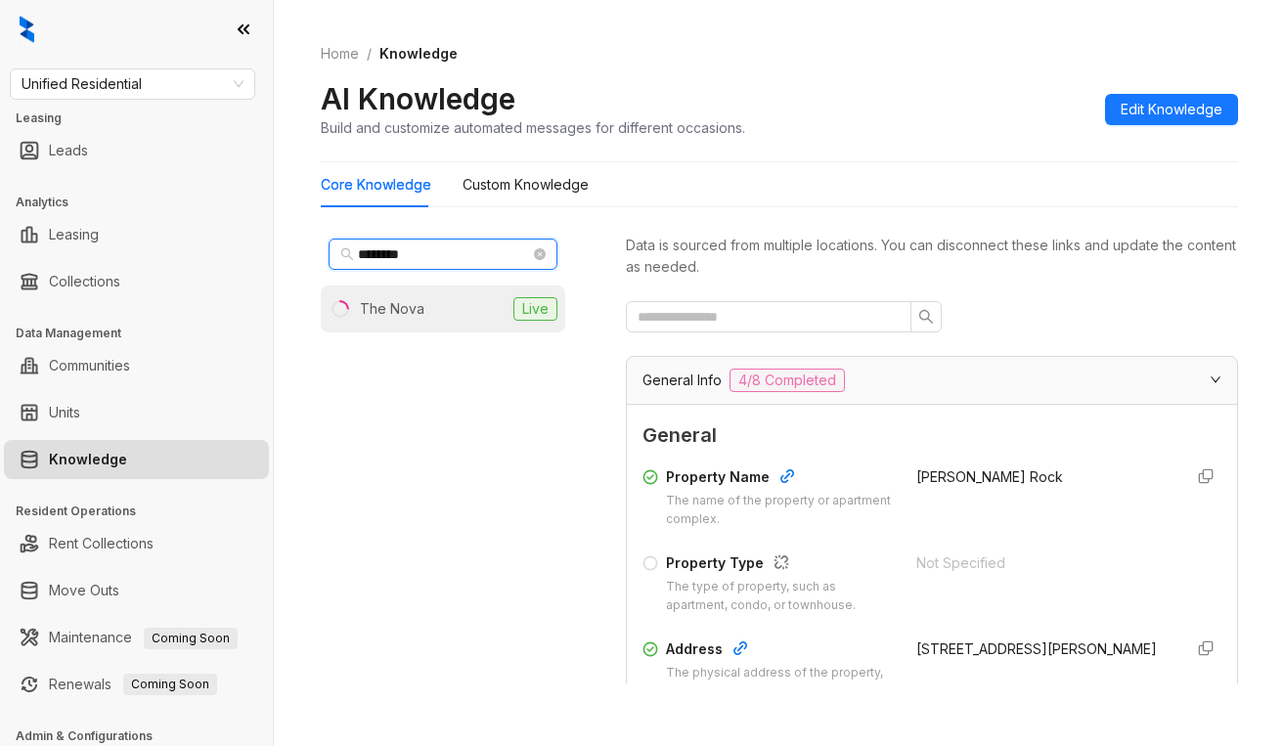
type input "********"
click at [435, 316] on li "The Nova Live" at bounding box center [443, 309] width 244 height 47
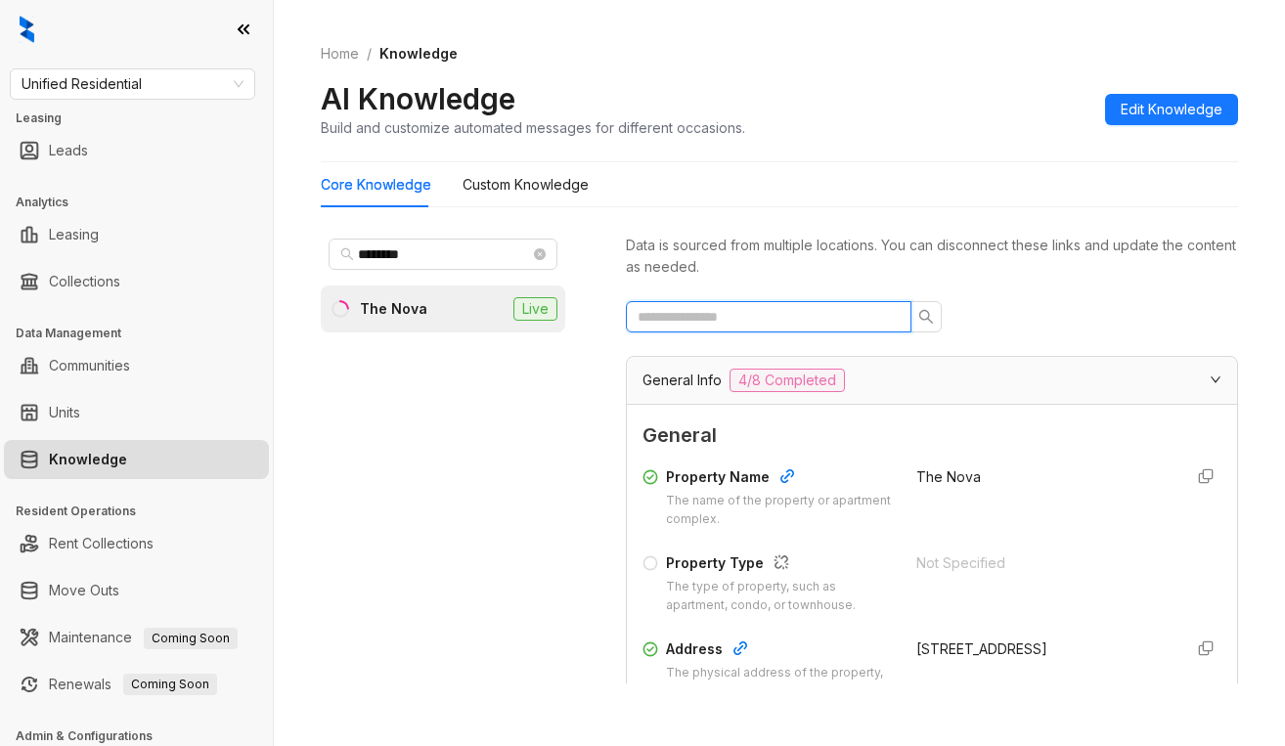
click at [757, 326] on input "text" at bounding box center [761, 317] width 246 height 22
type input "*"
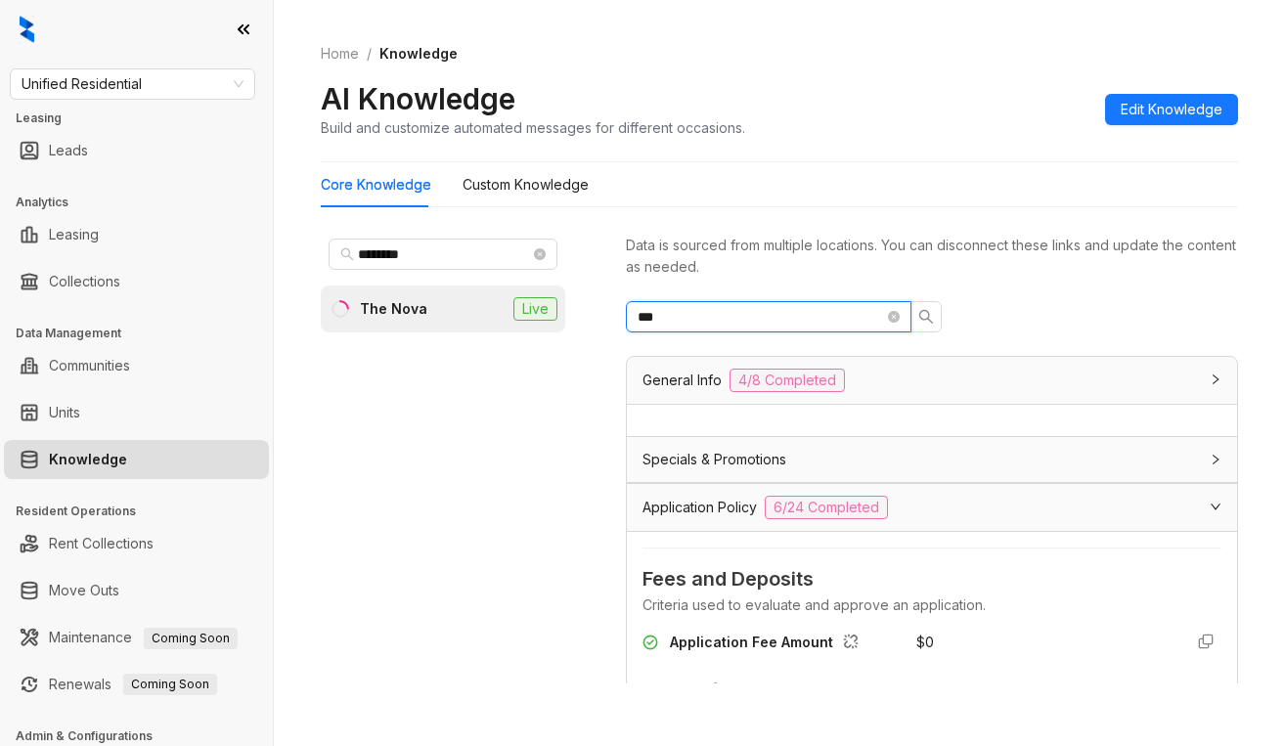
type input "***"
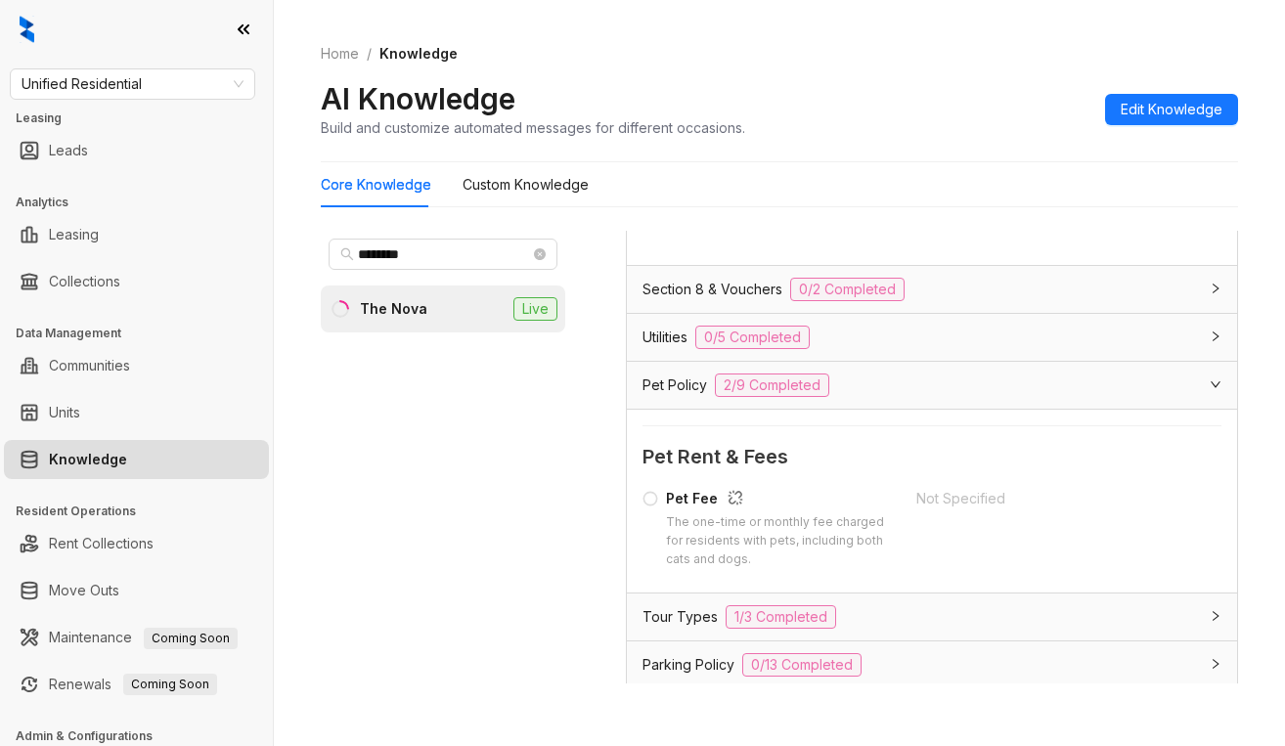
scroll to position [2053, 0]
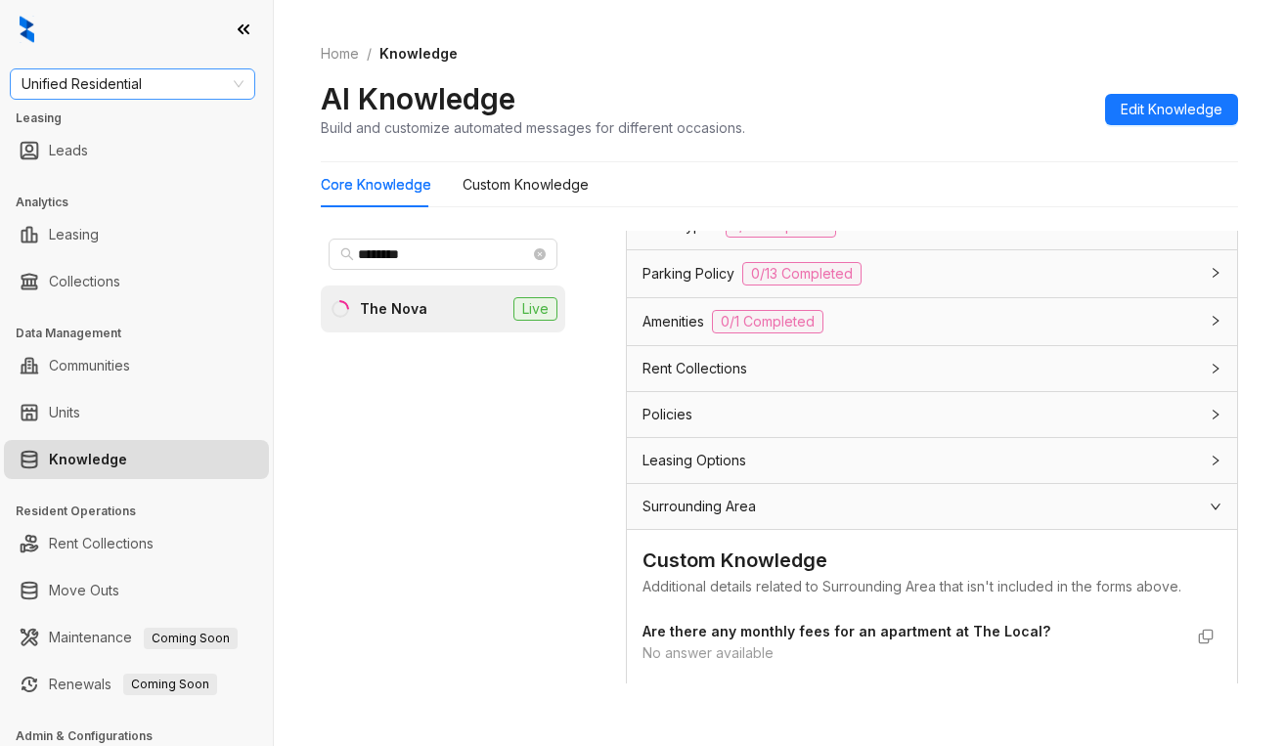
click at [191, 85] on span "Unified Residential" at bounding box center [133, 83] width 222 height 29
type input "*****"
drag, startPoint x: 93, startPoint y: 124, endPoint x: 111, endPoint y: 115, distance: 20.6
click at [94, 124] on div "Magnolia Capital" at bounding box center [132, 123] width 214 height 22
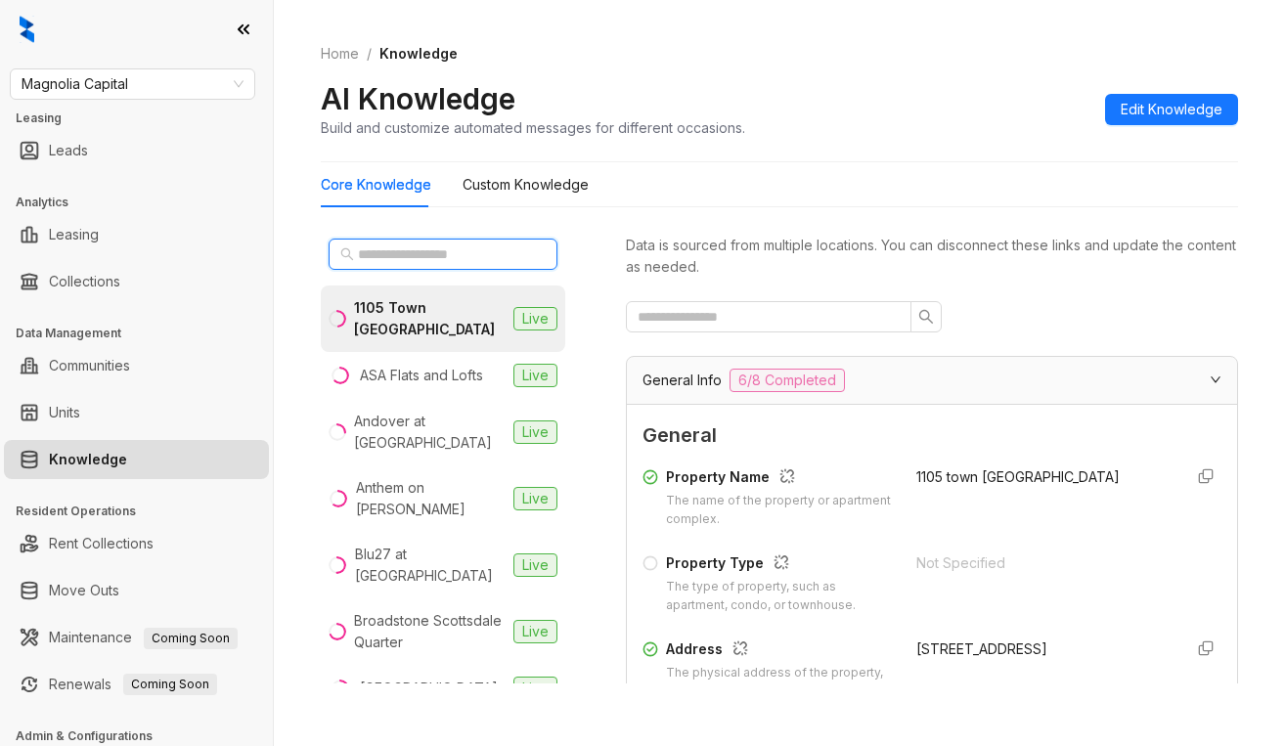
click at [475, 253] on input "text" at bounding box center [444, 254] width 172 height 22
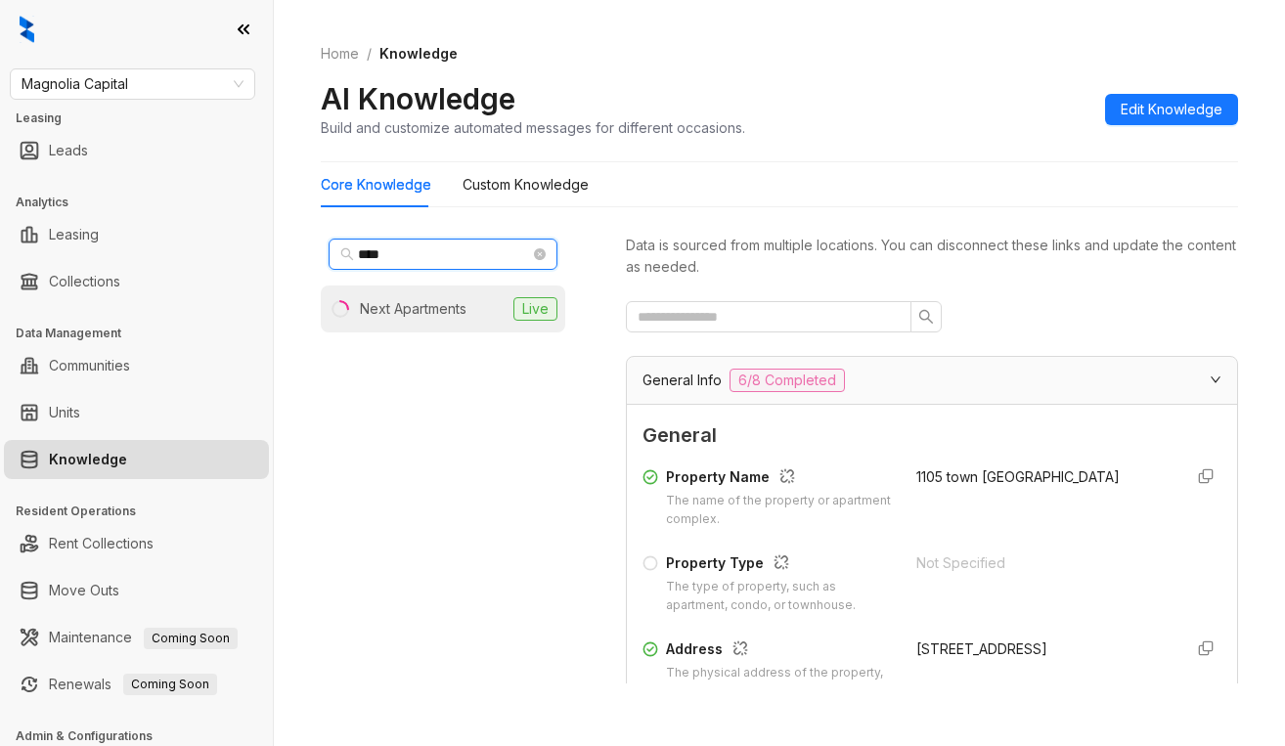
type input "****"
click at [432, 304] on div "Next Apartments" at bounding box center [413, 309] width 107 height 22
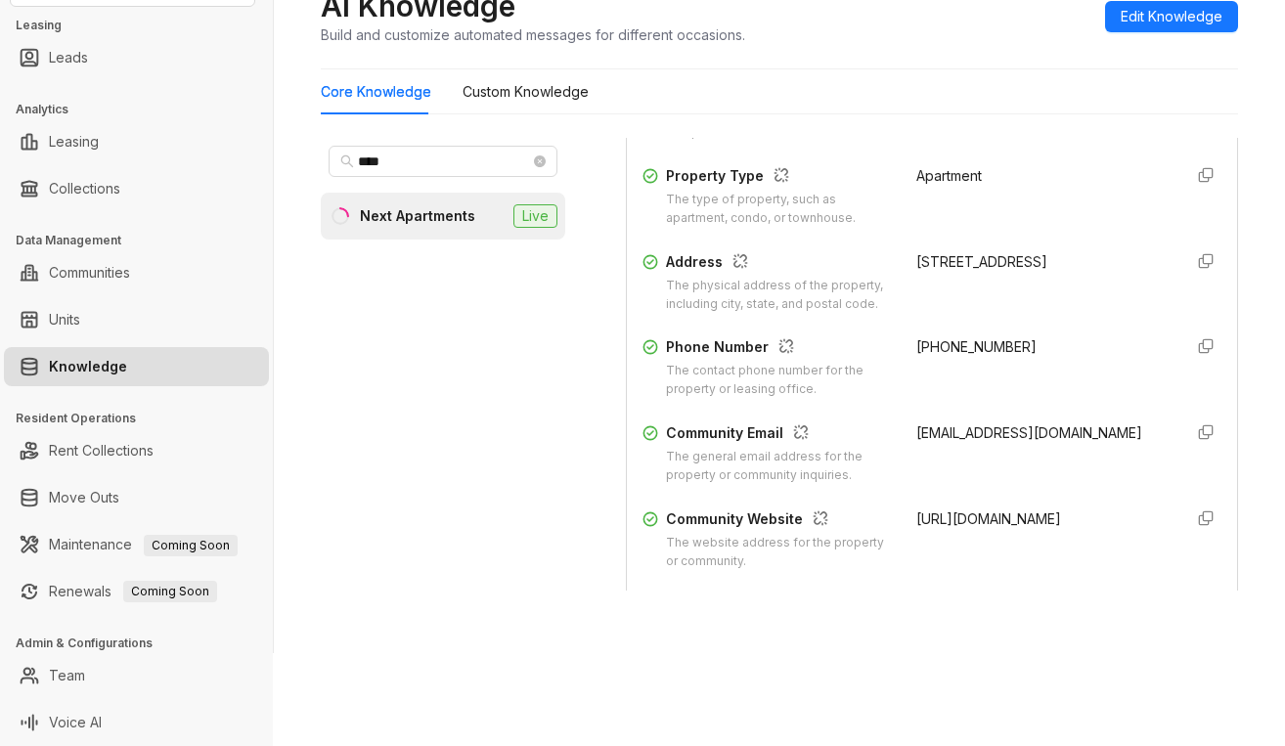
scroll to position [293, 0]
drag, startPoint x: 897, startPoint y: 365, endPoint x: 991, endPoint y: 363, distance: 94.9
click at [991, 363] on div "[PHONE_NUMBER]" at bounding box center [1041, 368] width 250 height 63
copy span "[PHONE_NUMBER]"
click at [494, 317] on div "**** Next Apartments Live" at bounding box center [443, 364] width 244 height 453
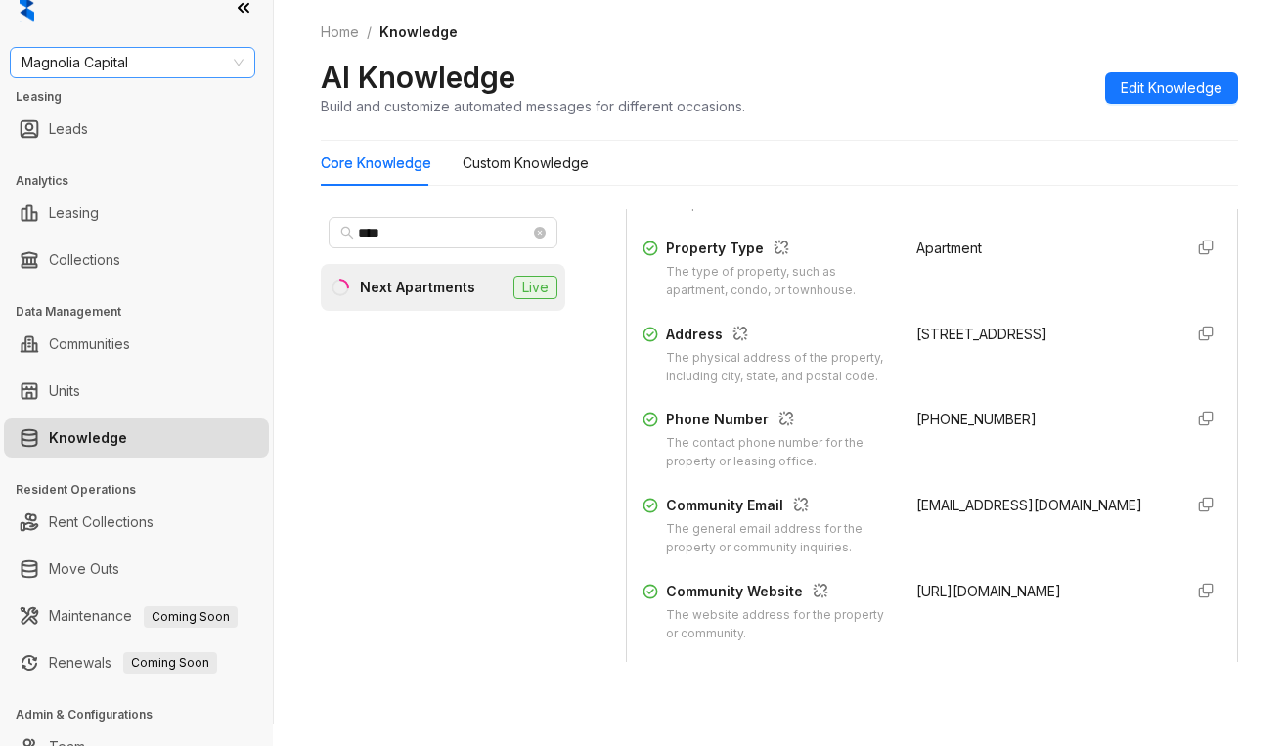
scroll to position [0, 0]
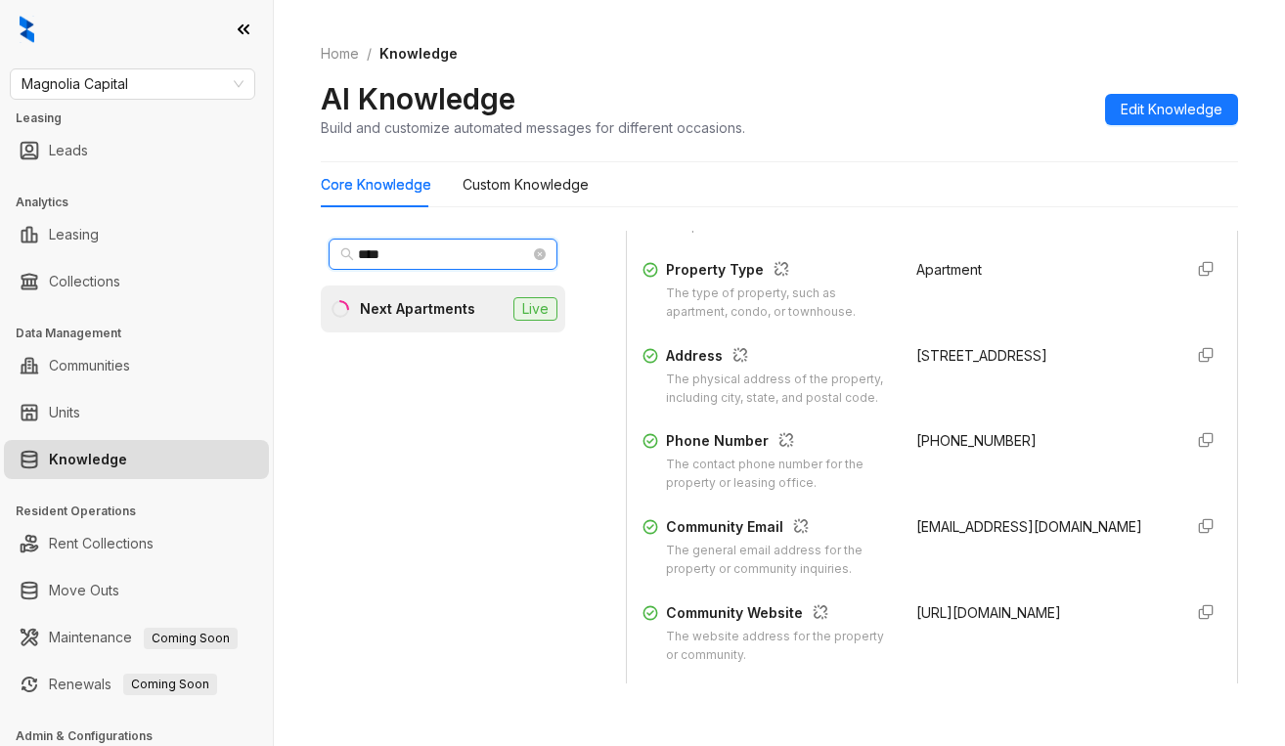
drag, startPoint x: 436, startPoint y: 250, endPoint x: 58, endPoint y: 195, distance: 382.5
click at [65, 239] on div "Magnolia Capital Leasing Leads Analytics Leasing Collections Data Management Co…" at bounding box center [642, 373] width 1285 height 746
type input "****"
click at [421, 322] on li "[GEOGRAPHIC_DATA] Live" at bounding box center [443, 309] width 244 height 47
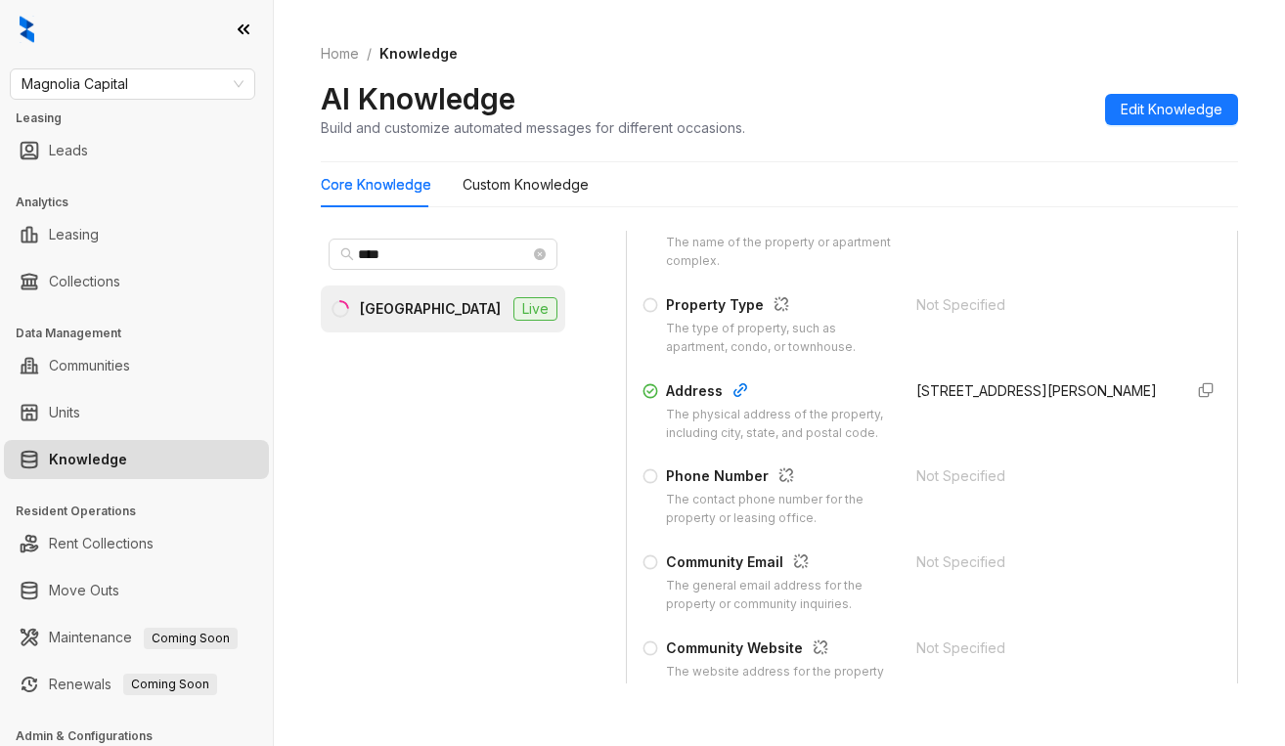
scroll to position [293, 0]
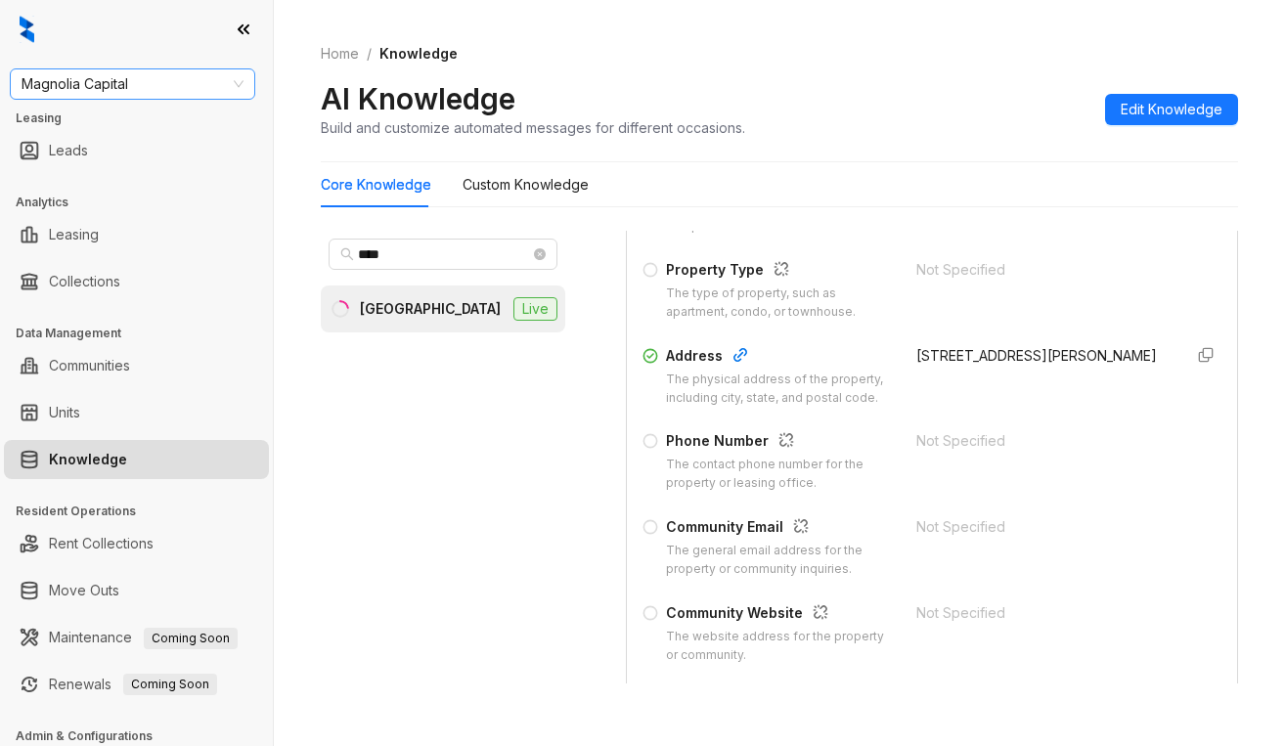
click at [221, 84] on span "Magnolia Capital" at bounding box center [133, 83] width 222 height 29
type input "*****"
click at [162, 129] on div "RR Living" at bounding box center [132, 123] width 214 height 22
